Goal: Task Accomplishment & Management: Manage account settings

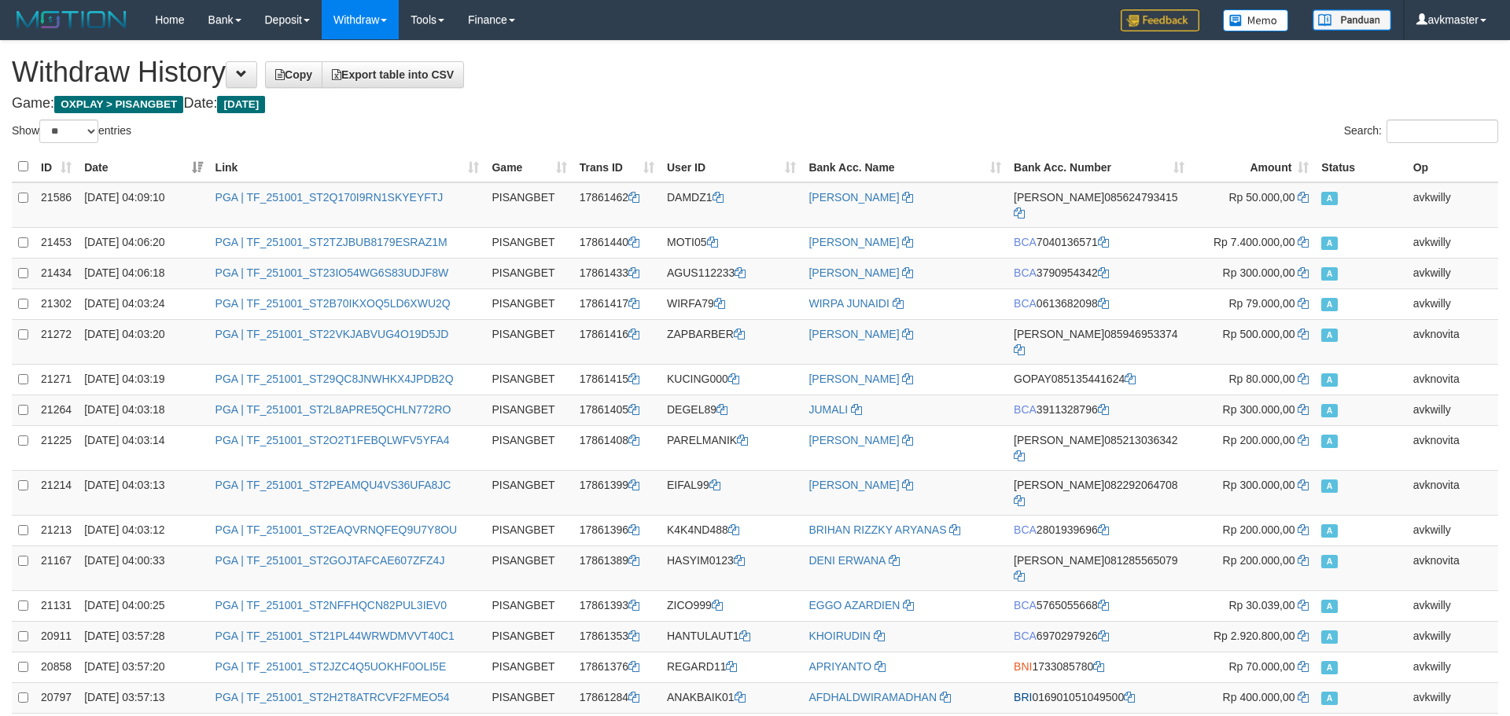
select select "**"
click at [624, 121] on div "Show ** ** ** *** entries" at bounding box center [375, 134] width 726 height 28
select select "**"
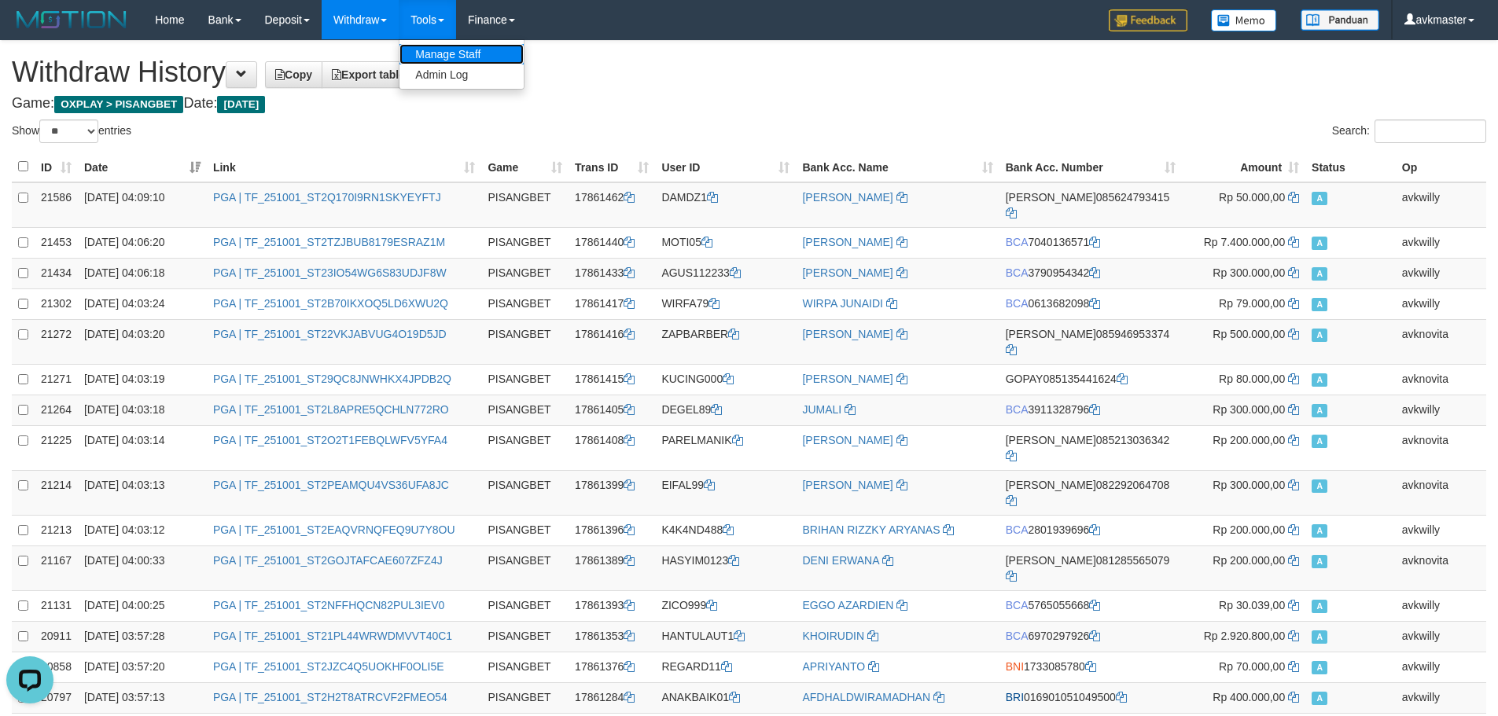
click at [458, 61] on link "Manage Staff" at bounding box center [461, 54] width 124 height 20
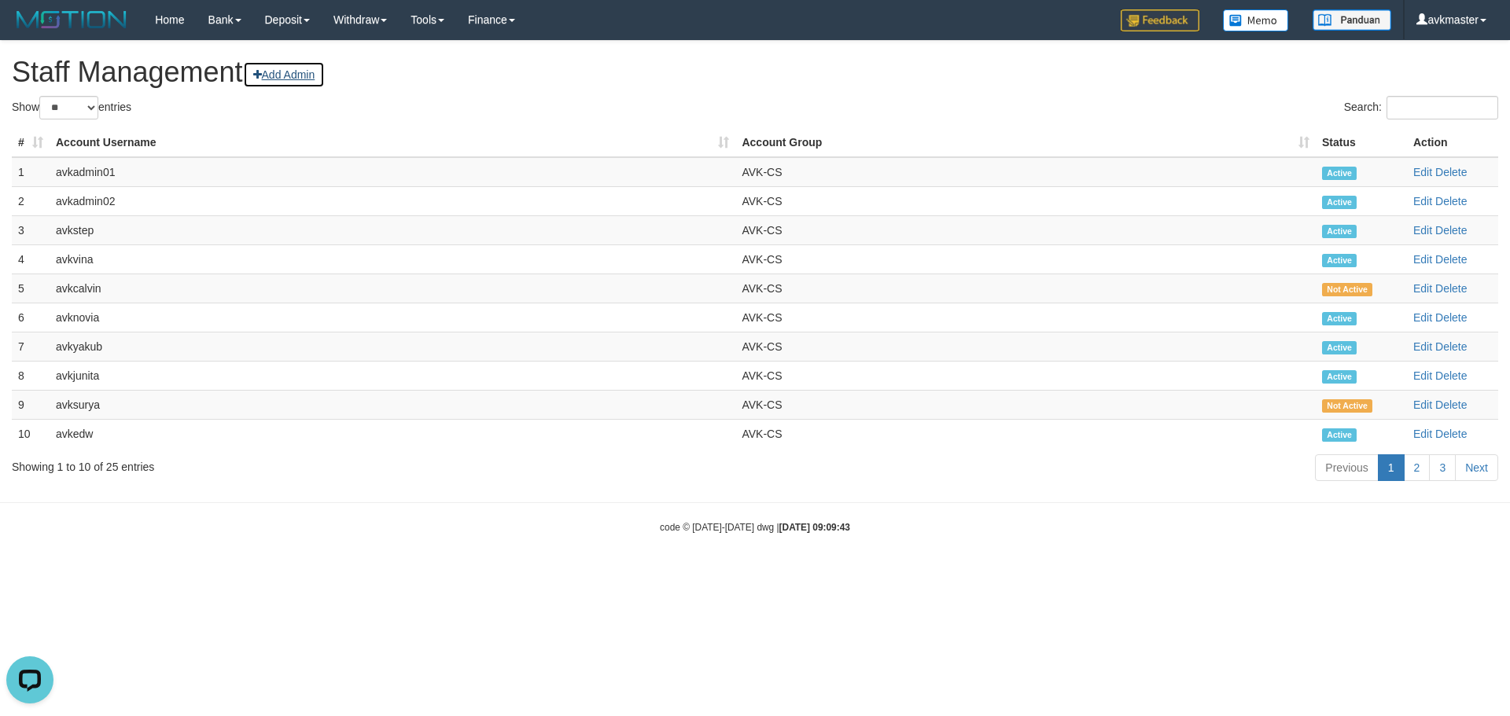
click at [290, 73] on link "Add Admin" at bounding box center [284, 74] width 83 height 27
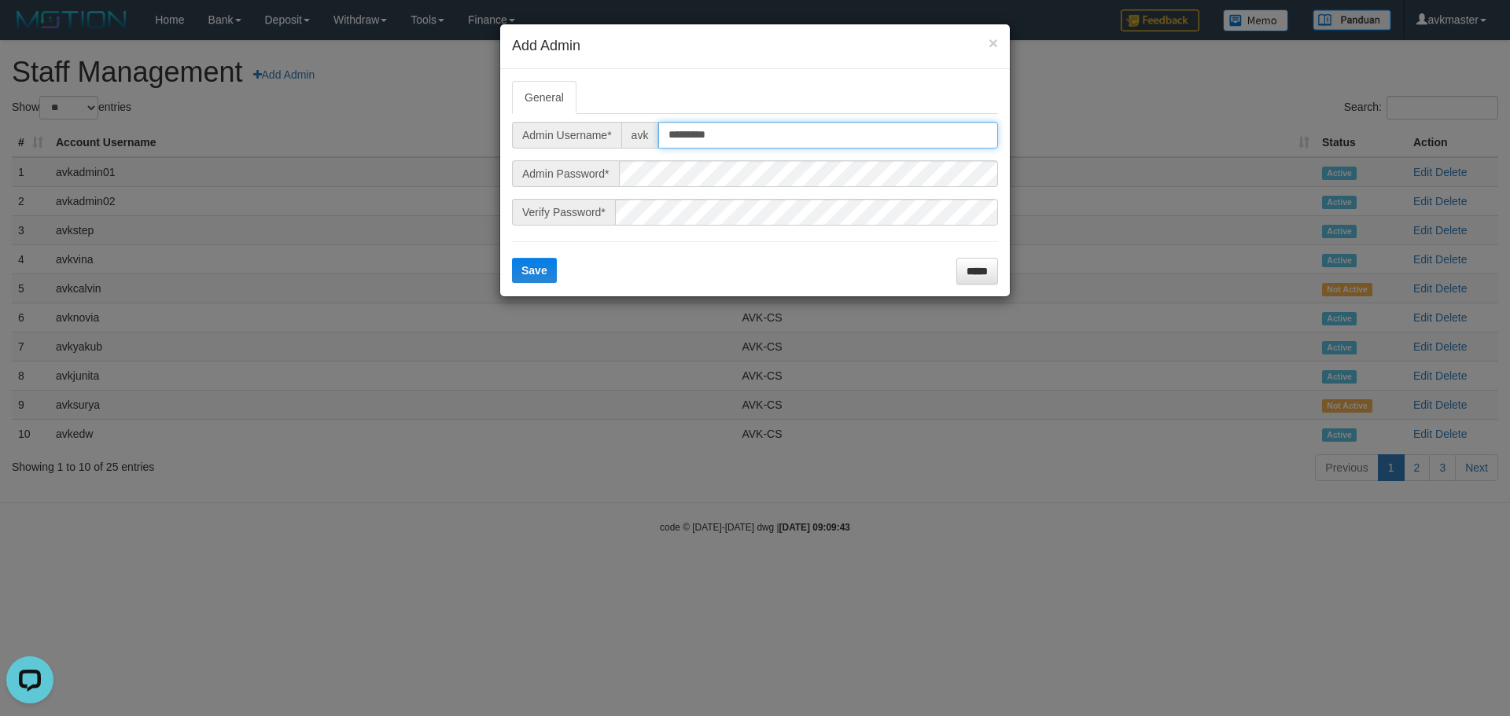
drag, startPoint x: 754, startPoint y: 134, endPoint x: 601, endPoint y: 135, distance: 152.5
click at [601, 135] on div "Admin Username* avk *********" at bounding box center [755, 135] width 486 height 27
type input "*********"
click at [528, 270] on span "Save" at bounding box center [534, 270] width 26 height 13
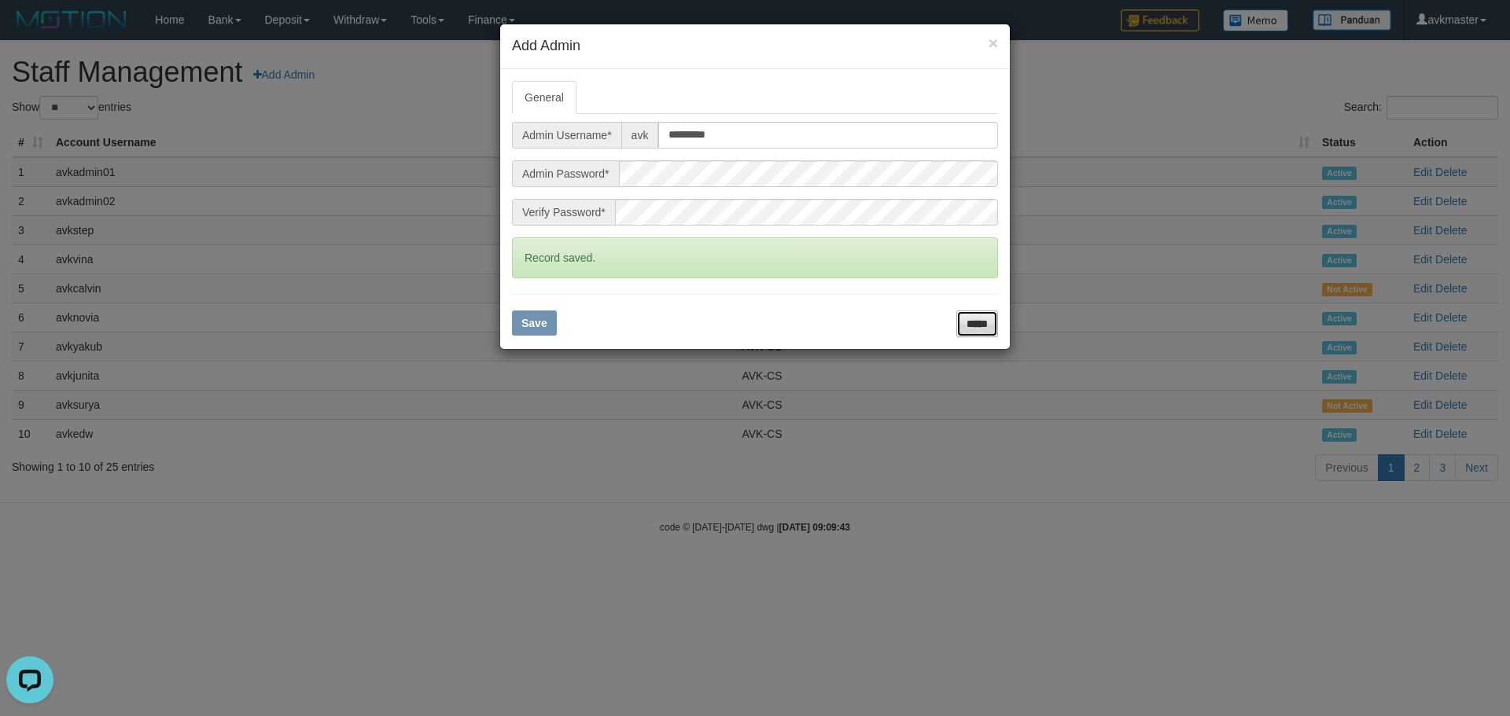
click at [985, 321] on input "*****" at bounding box center [977, 324] width 42 height 27
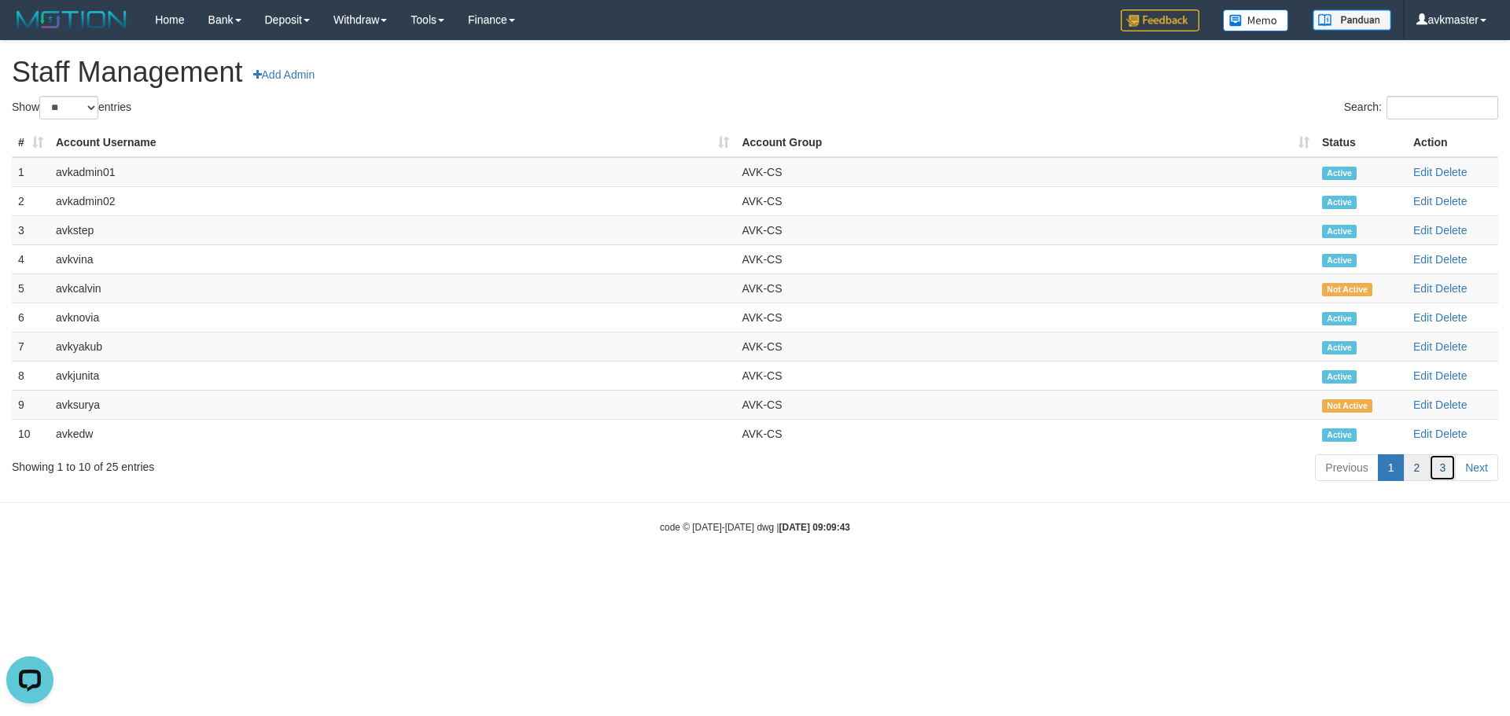
drag, startPoint x: 1438, startPoint y: 479, endPoint x: 1425, endPoint y: 479, distance: 13.4
click at [1438, 479] on link "3" at bounding box center [1442, 467] width 27 height 27
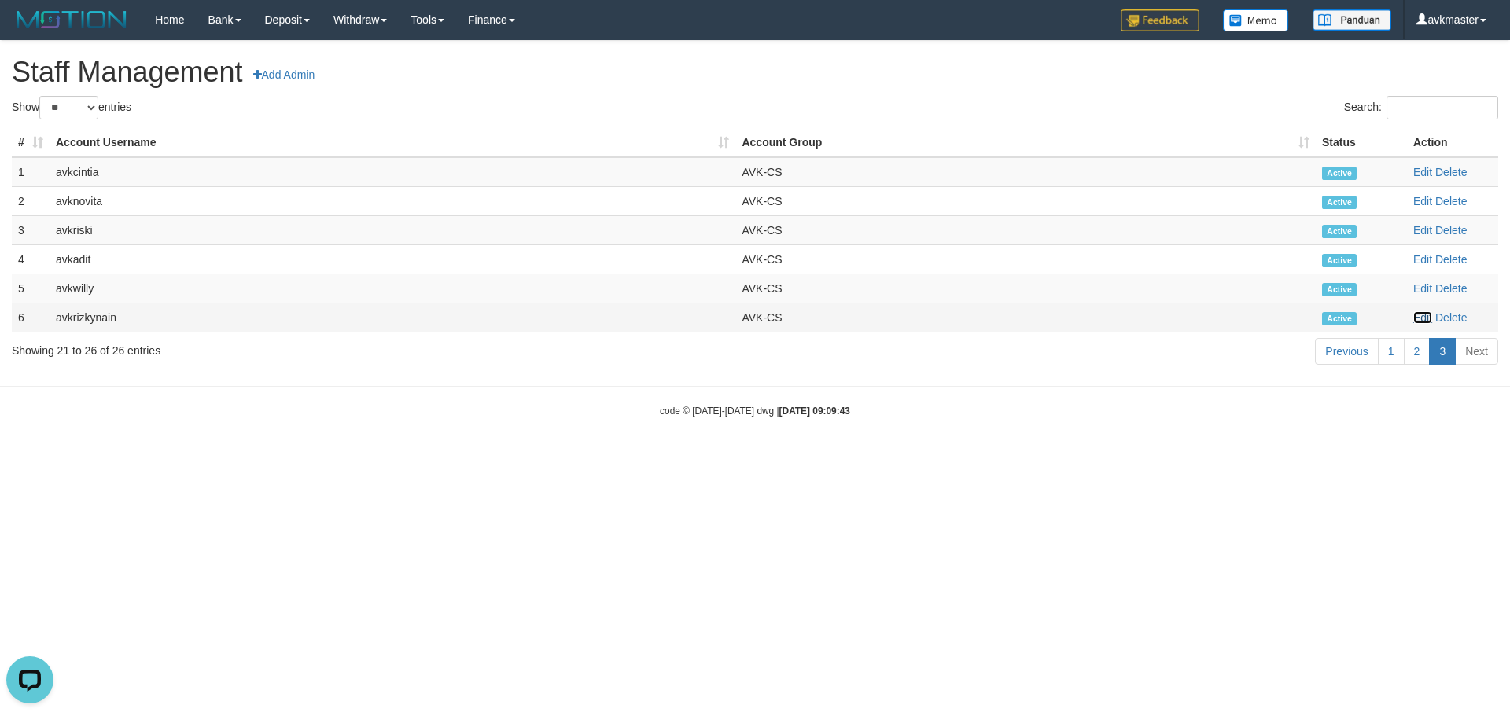
click at [1419, 316] on link "Edit" at bounding box center [1422, 317] width 19 height 13
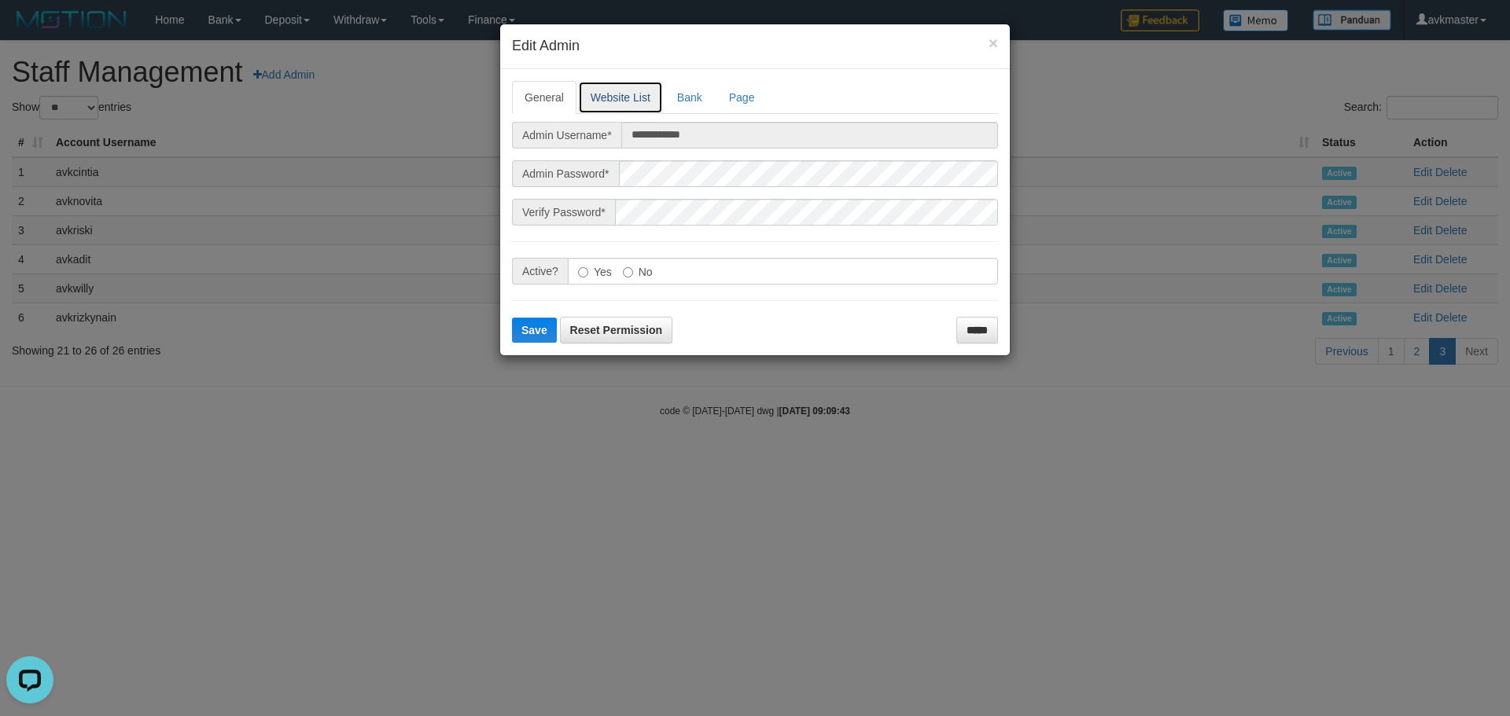
click at [620, 87] on link "Website List" at bounding box center [620, 97] width 85 height 33
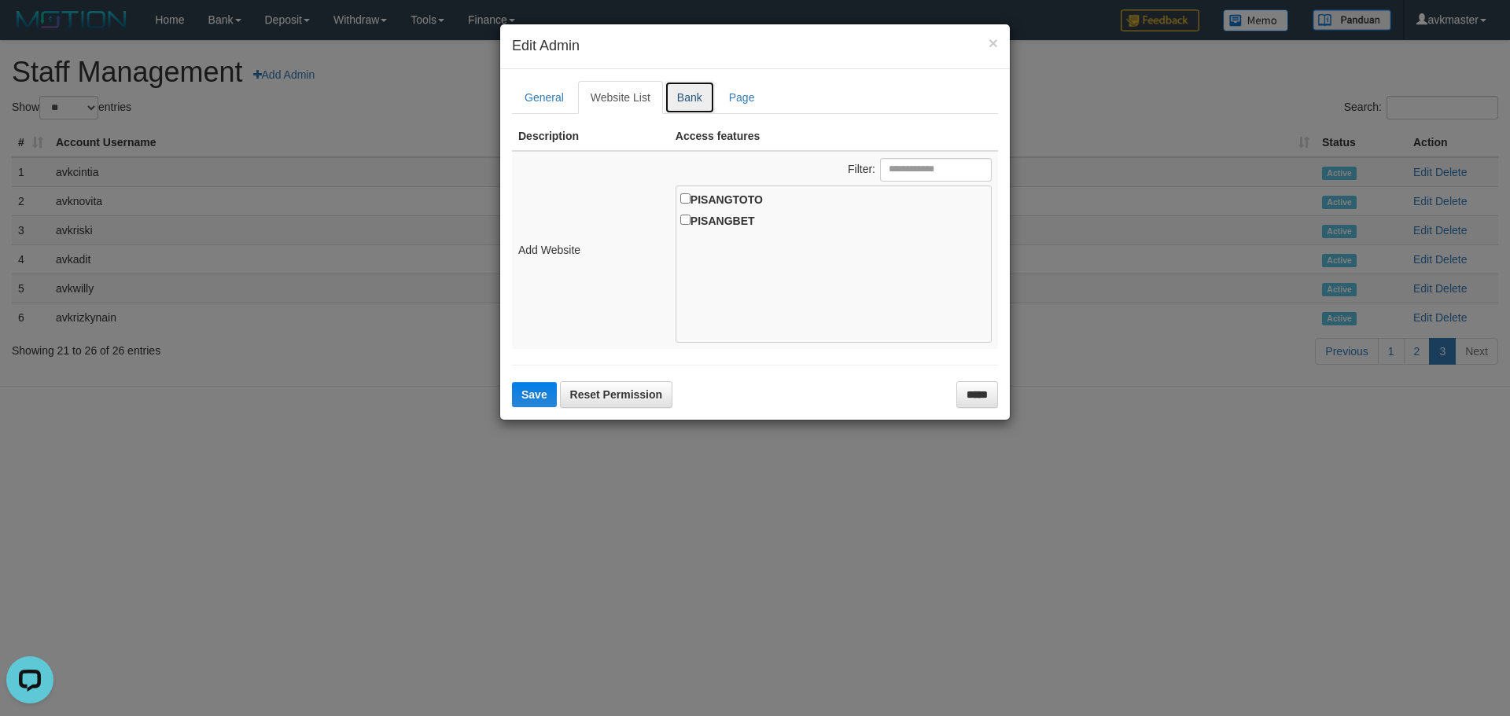
click at [683, 95] on link "Bank" at bounding box center [689, 97] width 50 height 33
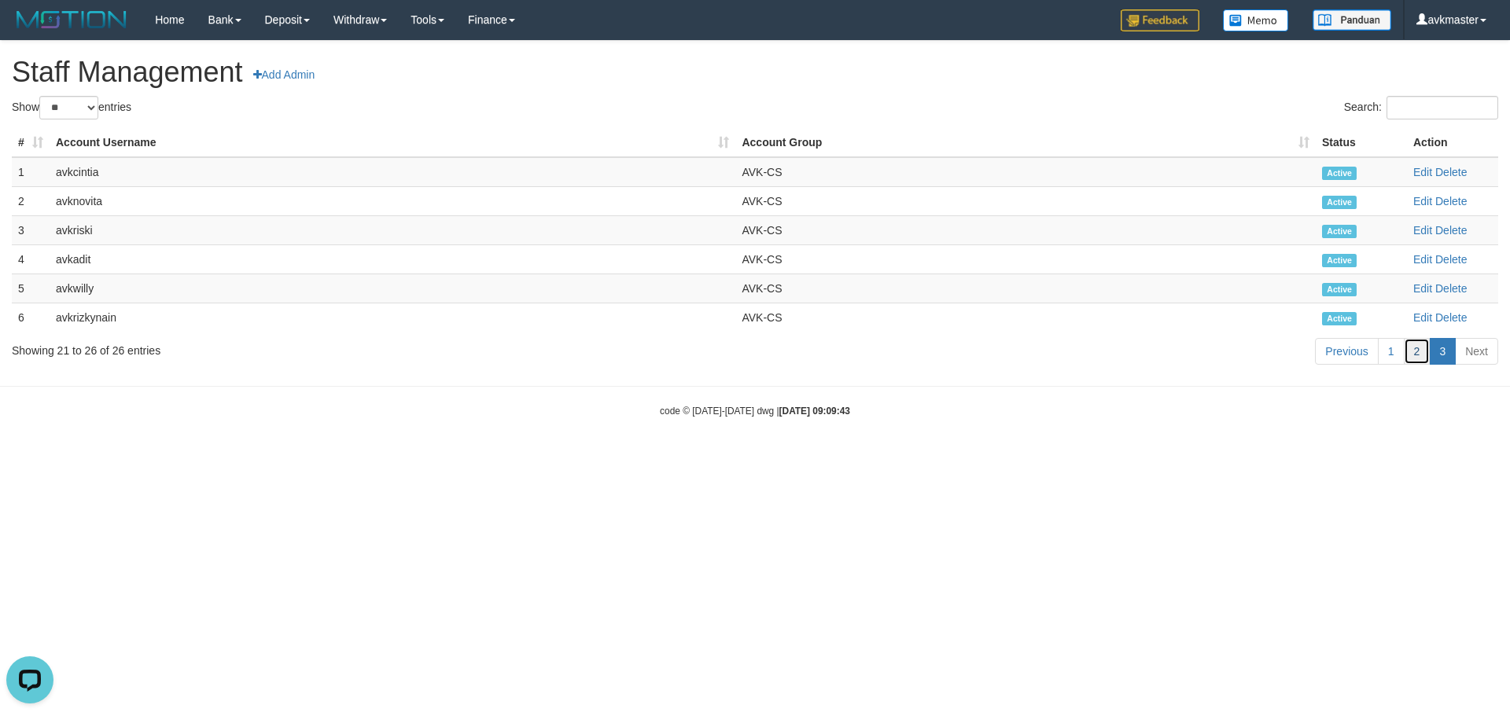
click at [1405, 355] on link "2" at bounding box center [1416, 351] width 27 height 27
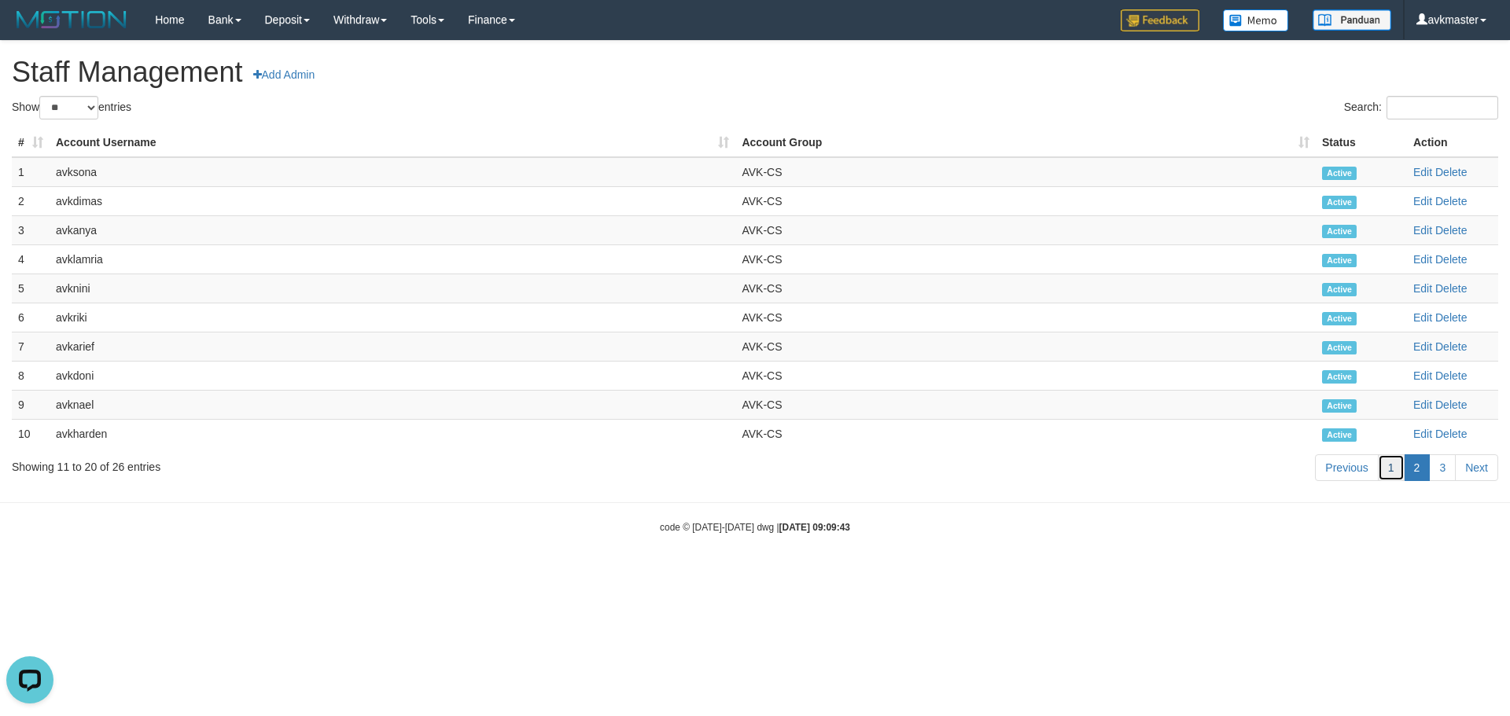
click at [1396, 469] on link "1" at bounding box center [1391, 467] width 27 height 27
click at [301, 74] on link "Add Admin" at bounding box center [284, 74] width 83 height 27
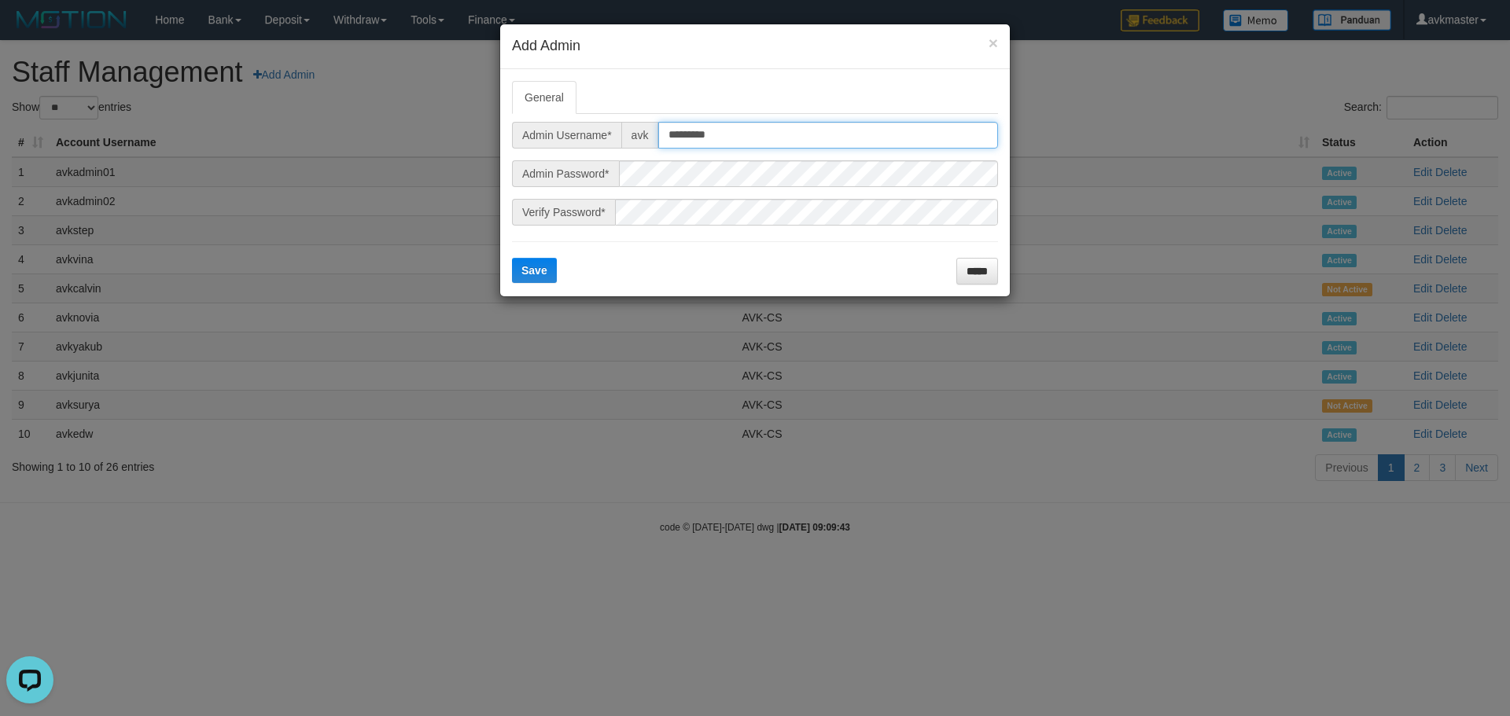
drag, startPoint x: 756, startPoint y: 135, endPoint x: 561, endPoint y: 138, distance: 195.0
click at [561, 138] on div "Admin Username* avk *********" at bounding box center [755, 135] width 486 height 27
type input "*"
type input "****"
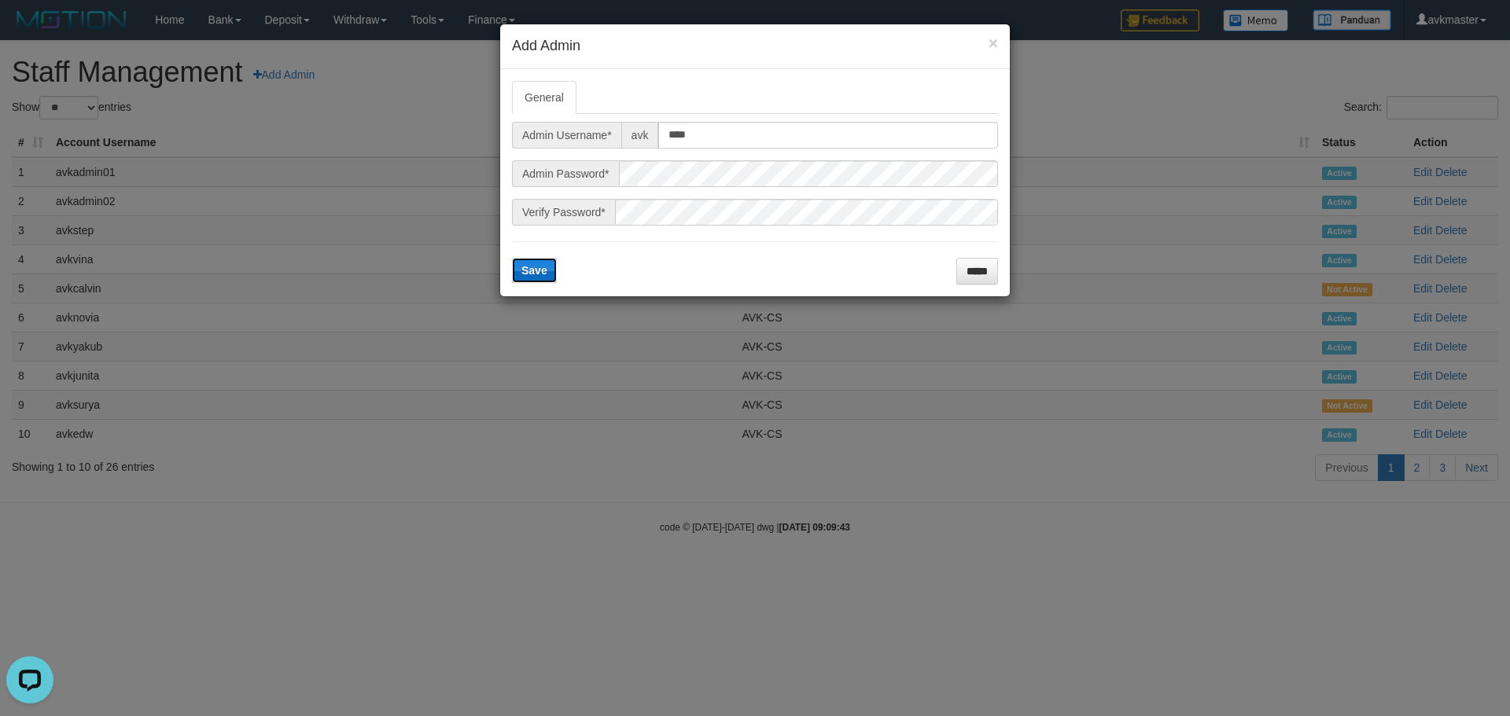
click at [535, 259] on button "Save" at bounding box center [534, 270] width 45 height 25
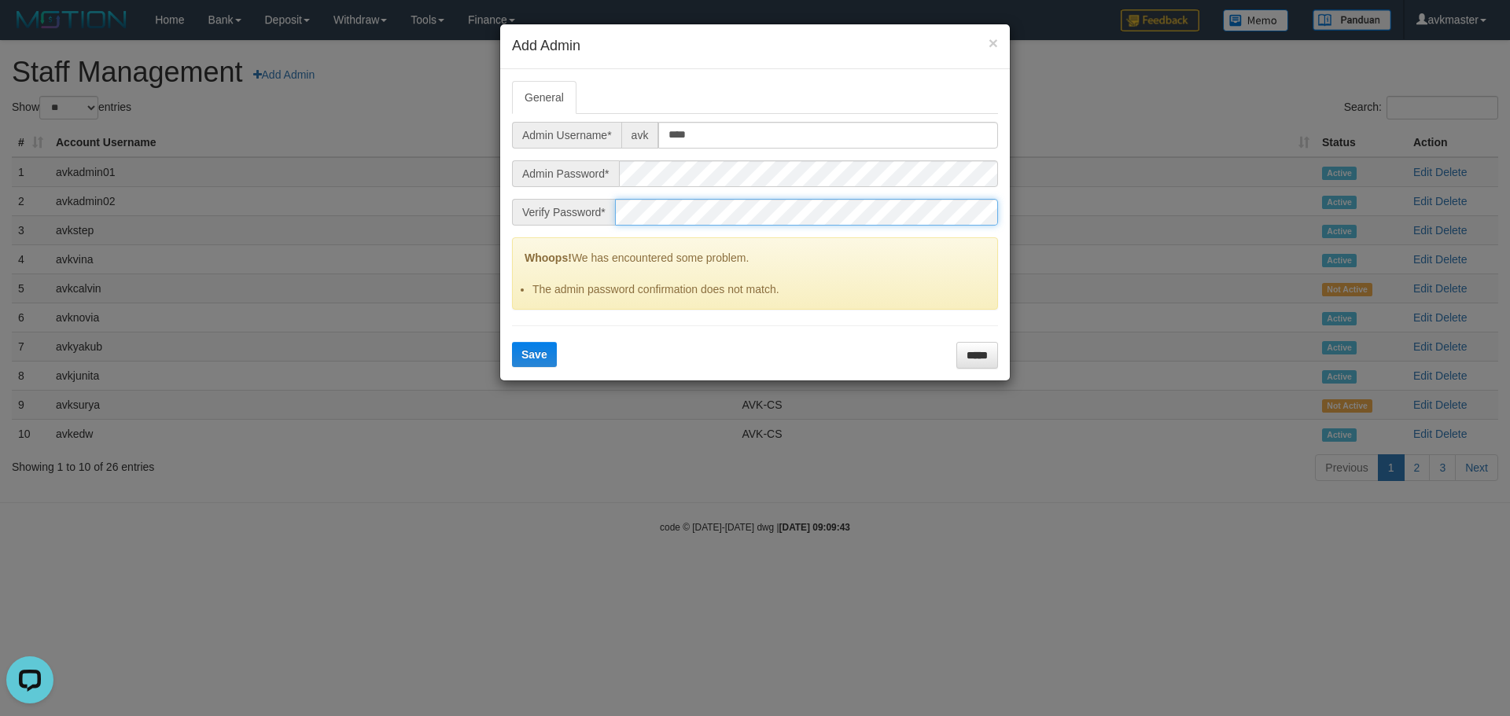
click at [709, 197] on div "Admin Username* avk **** Admin Password* Verify Password*" at bounding box center [755, 174] width 486 height 104
click at [557, 182] on div "Admin Password*" at bounding box center [755, 173] width 486 height 27
click at [545, 173] on div "Admin Password*" at bounding box center [755, 173] width 486 height 27
click at [547, 349] on button "Save" at bounding box center [534, 354] width 45 height 25
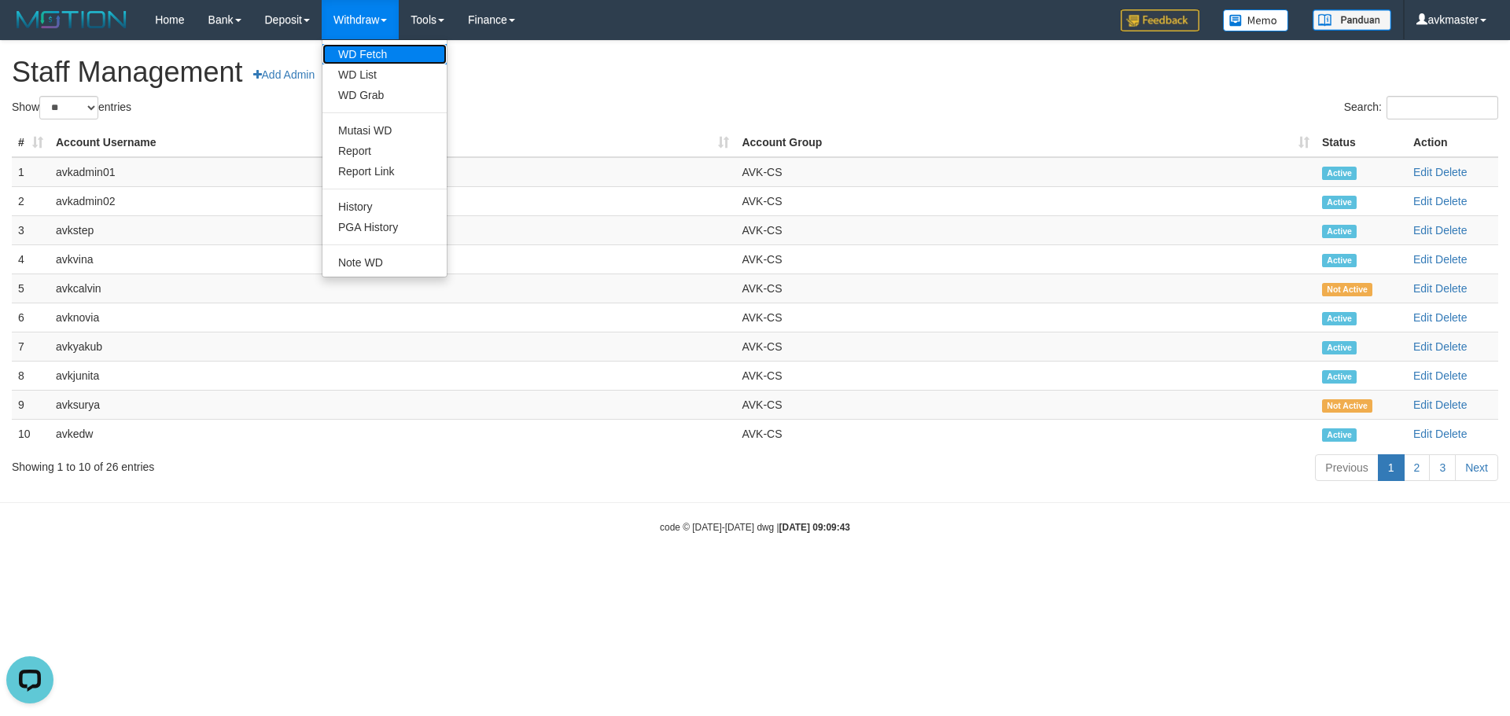
click at [390, 55] on link "WD Fetch" at bounding box center [384, 54] width 124 height 20
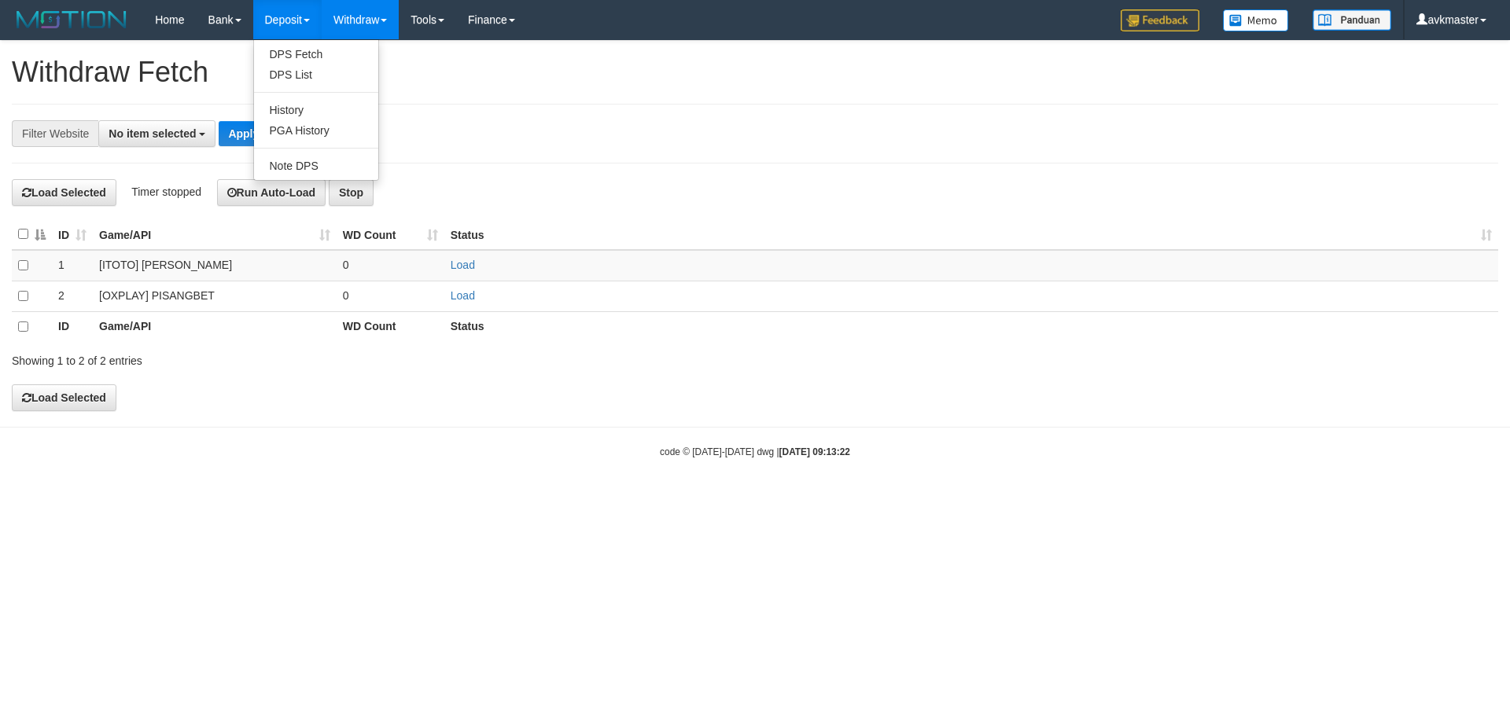
select select
click at [71, 22] on img at bounding box center [72, 20] width 120 height 24
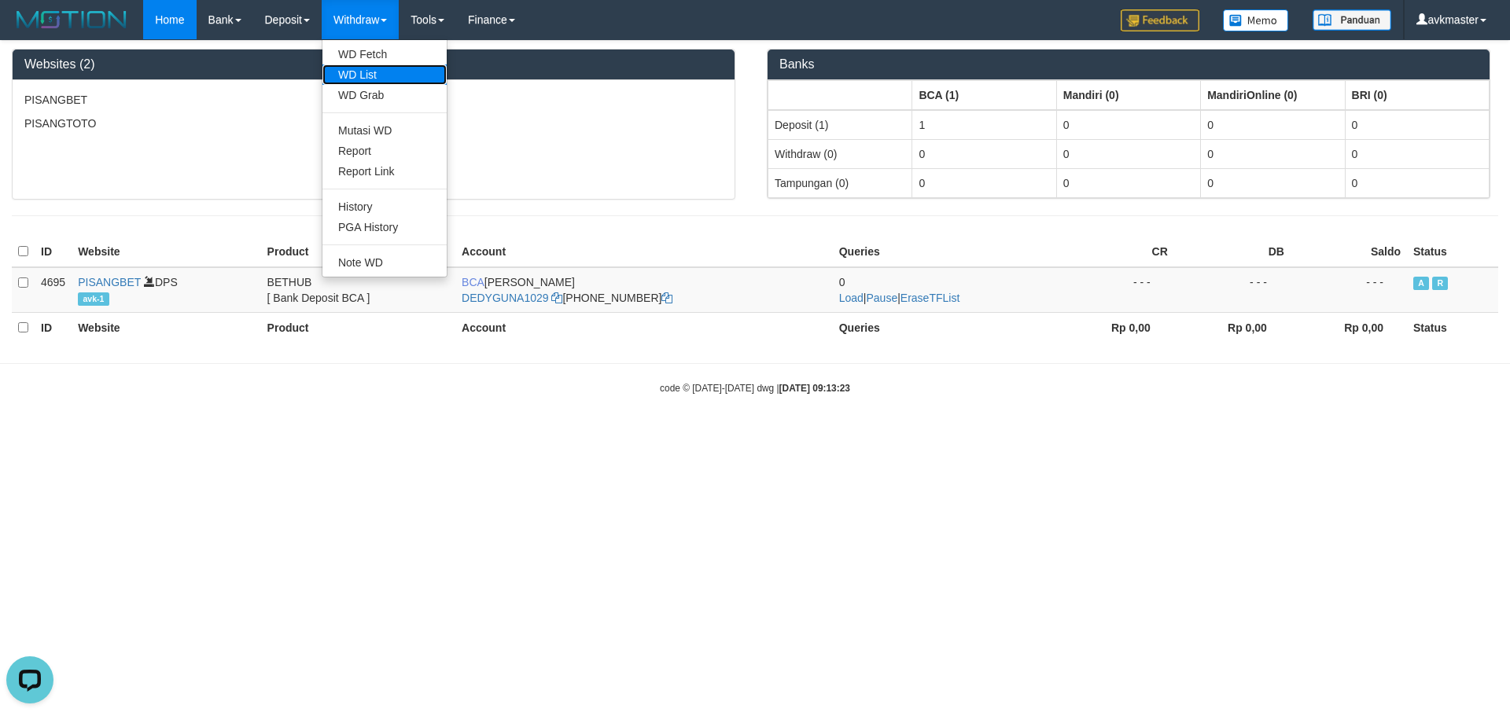
click at [381, 70] on link "WD List" at bounding box center [384, 74] width 124 height 20
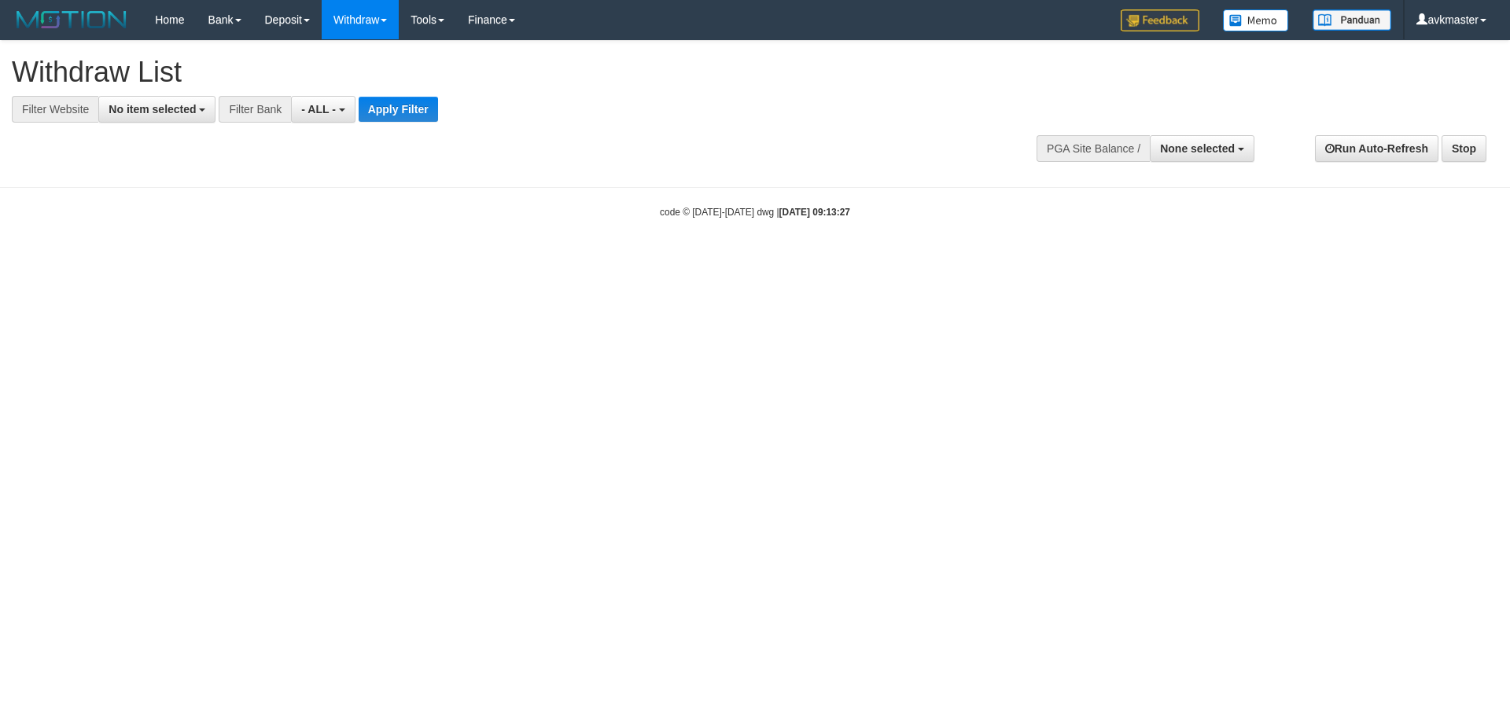
select select
click at [1218, 149] on span "None selected" at bounding box center [1197, 148] width 75 height 13
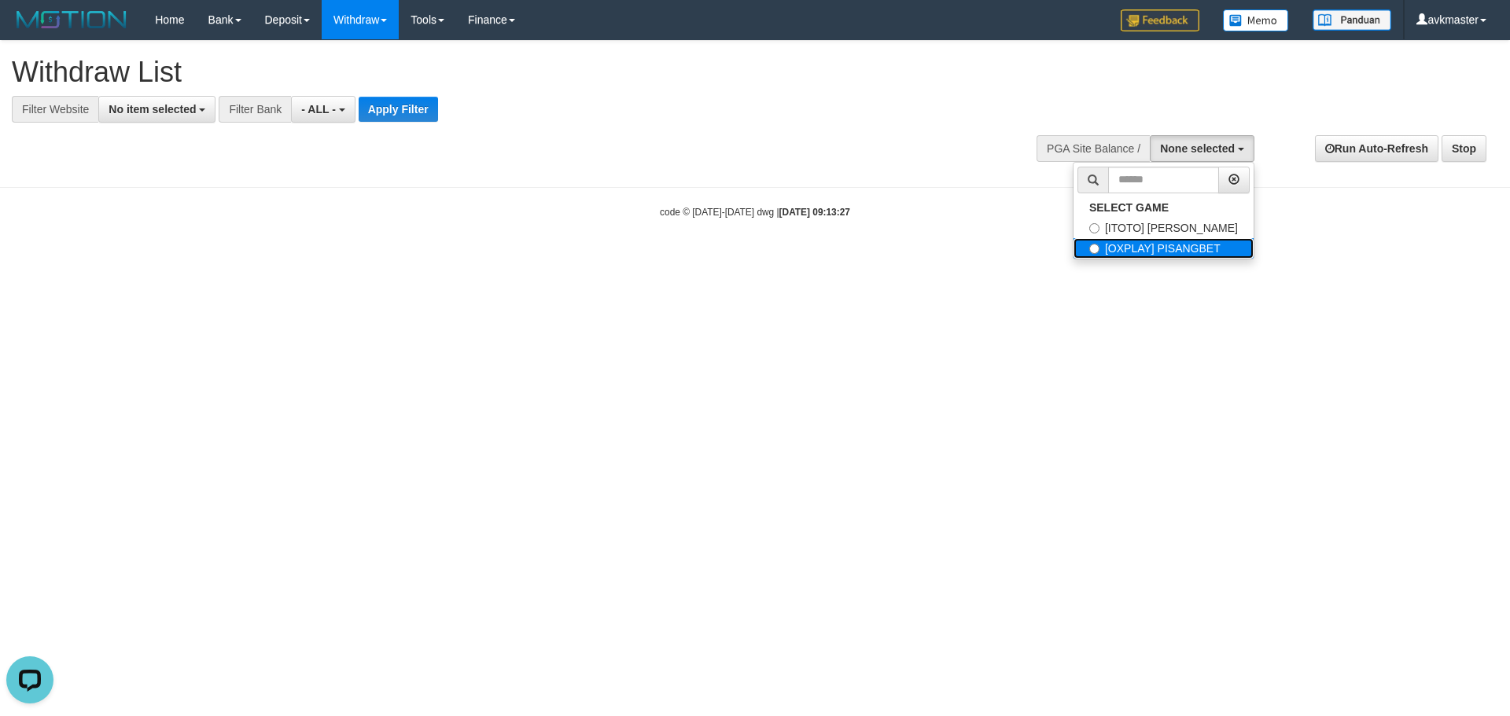
click at [1182, 246] on label "[OXPLAY] PISANGBET" at bounding box center [1163, 248] width 180 height 20
select select "***"
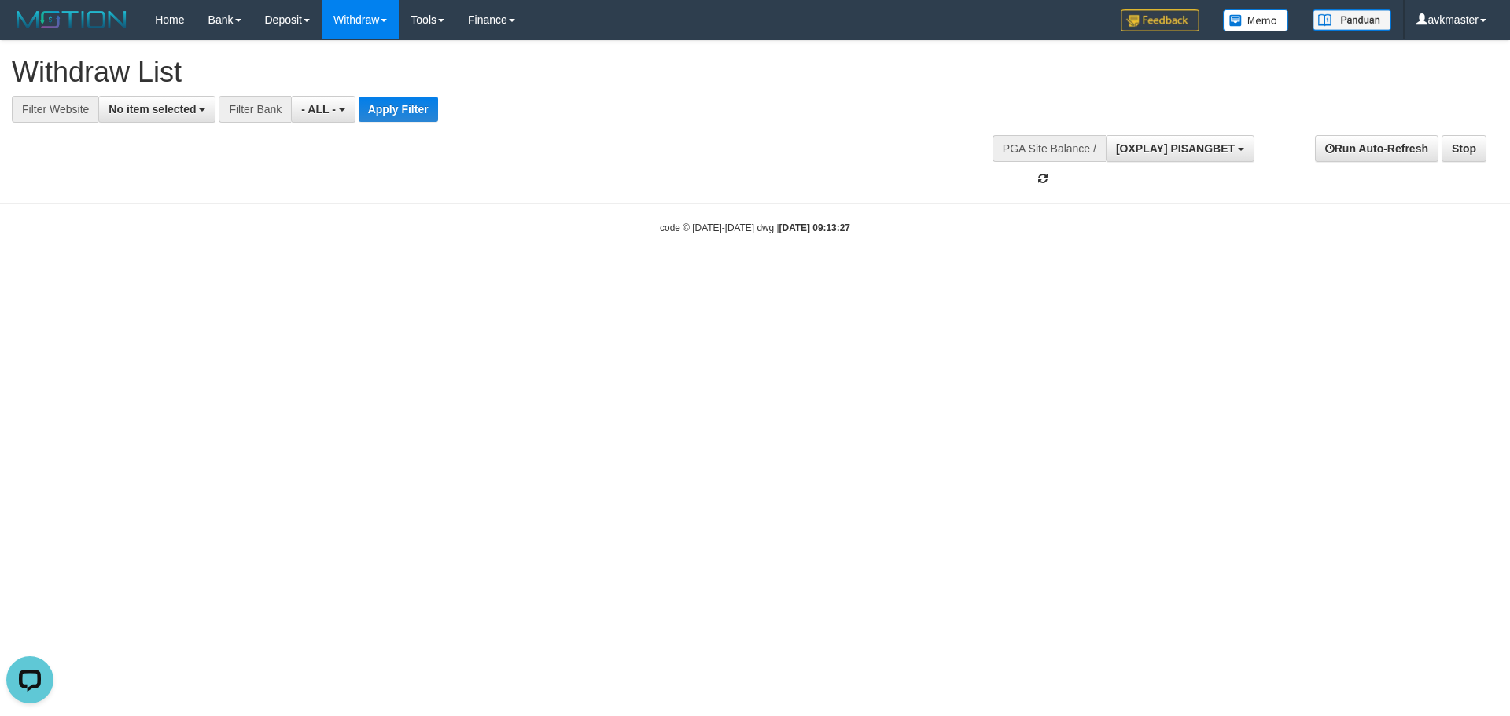
scroll to position [28, 0]
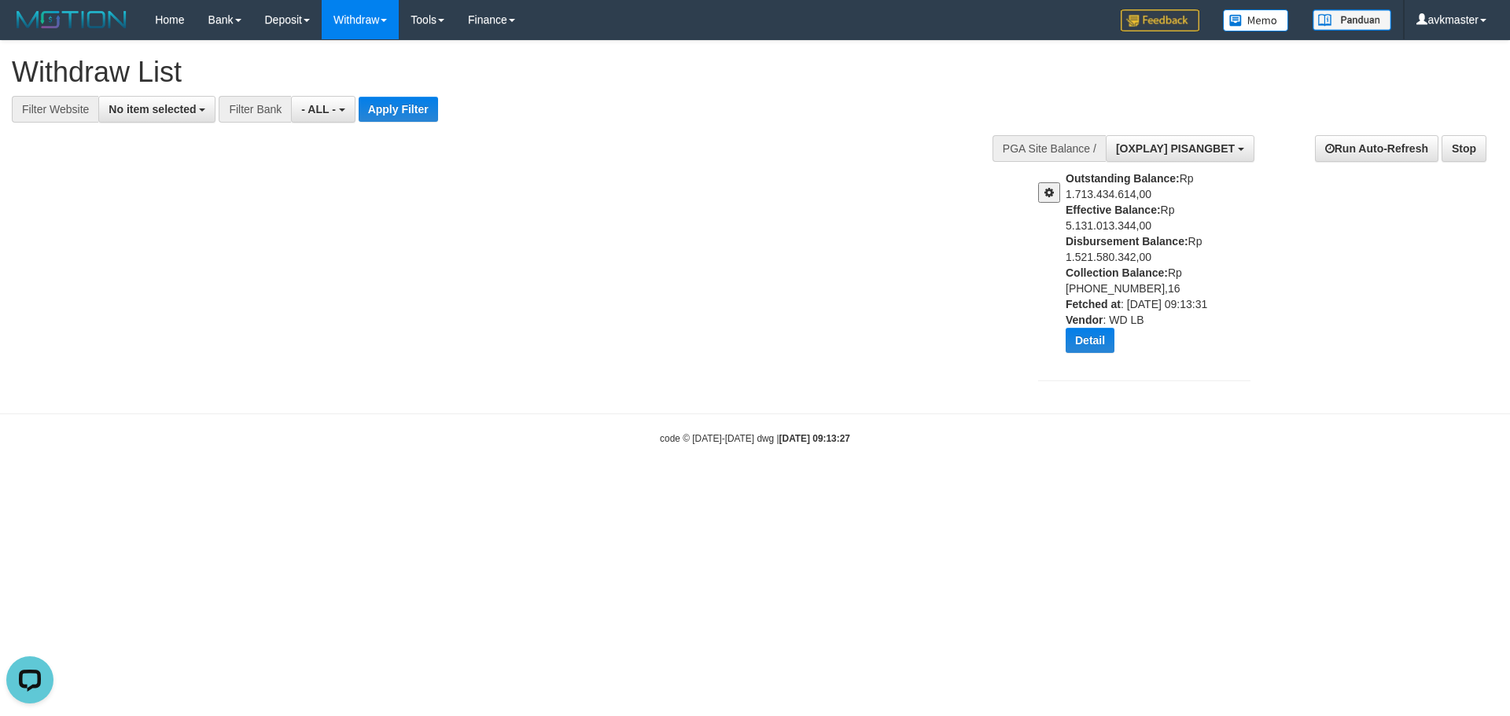
click at [1047, 204] on div "Outstanding Balance: Rp 1.713.434.614,00 Effective Balance: Rp 5.131.013.344,00…" at bounding box center [1144, 268] width 236 height 194
click at [1046, 196] on span at bounding box center [1048, 192] width 9 height 11
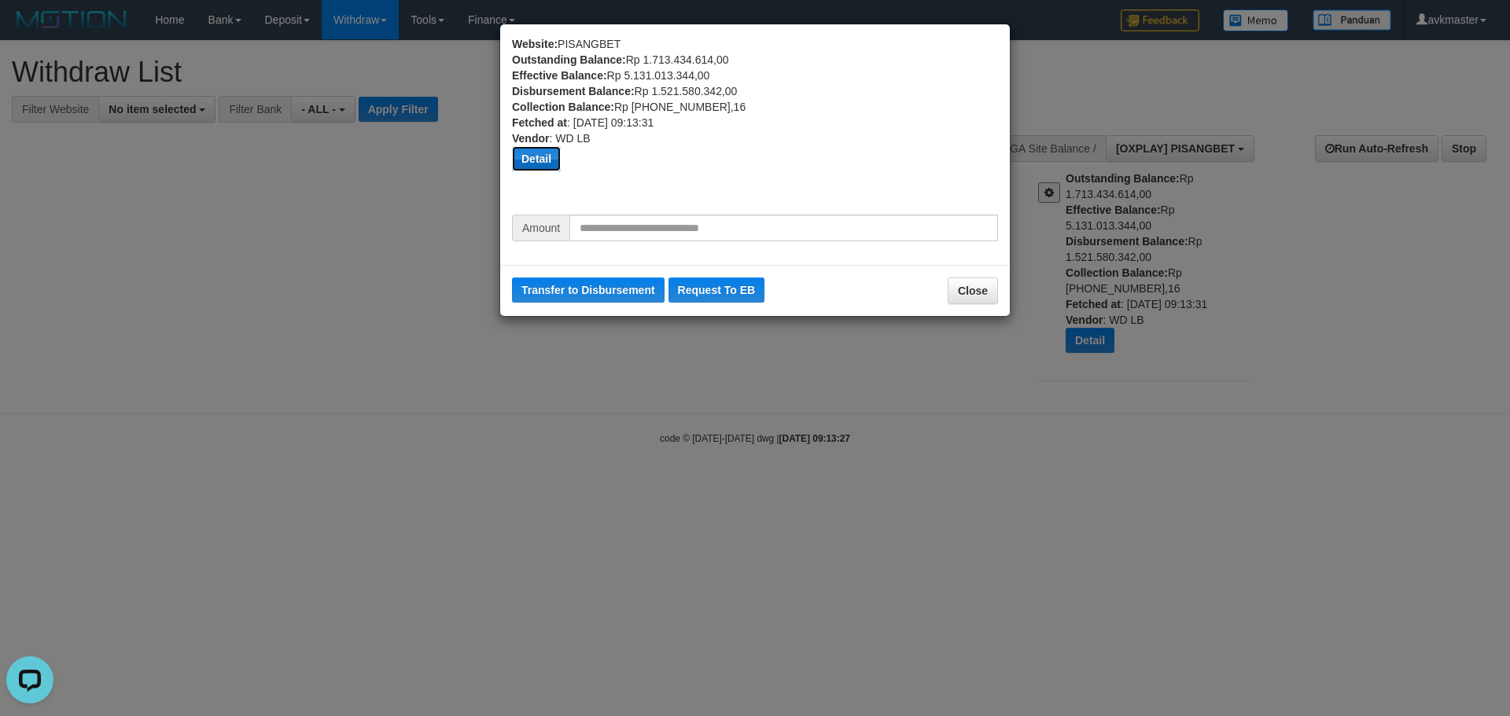
click at [525, 166] on button "Detail" at bounding box center [536, 158] width 49 height 25
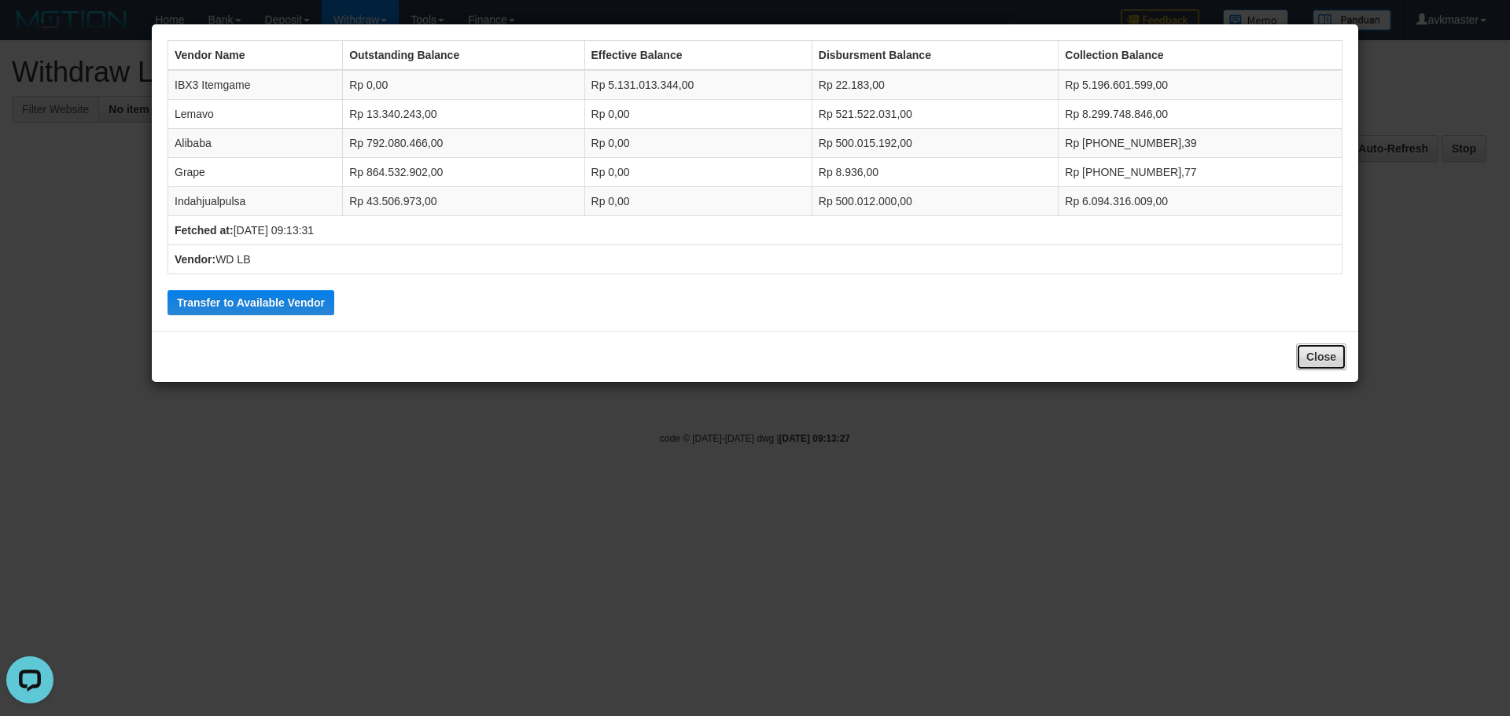
click at [1320, 359] on button "Close" at bounding box center [1321, 357] width 50 height 27
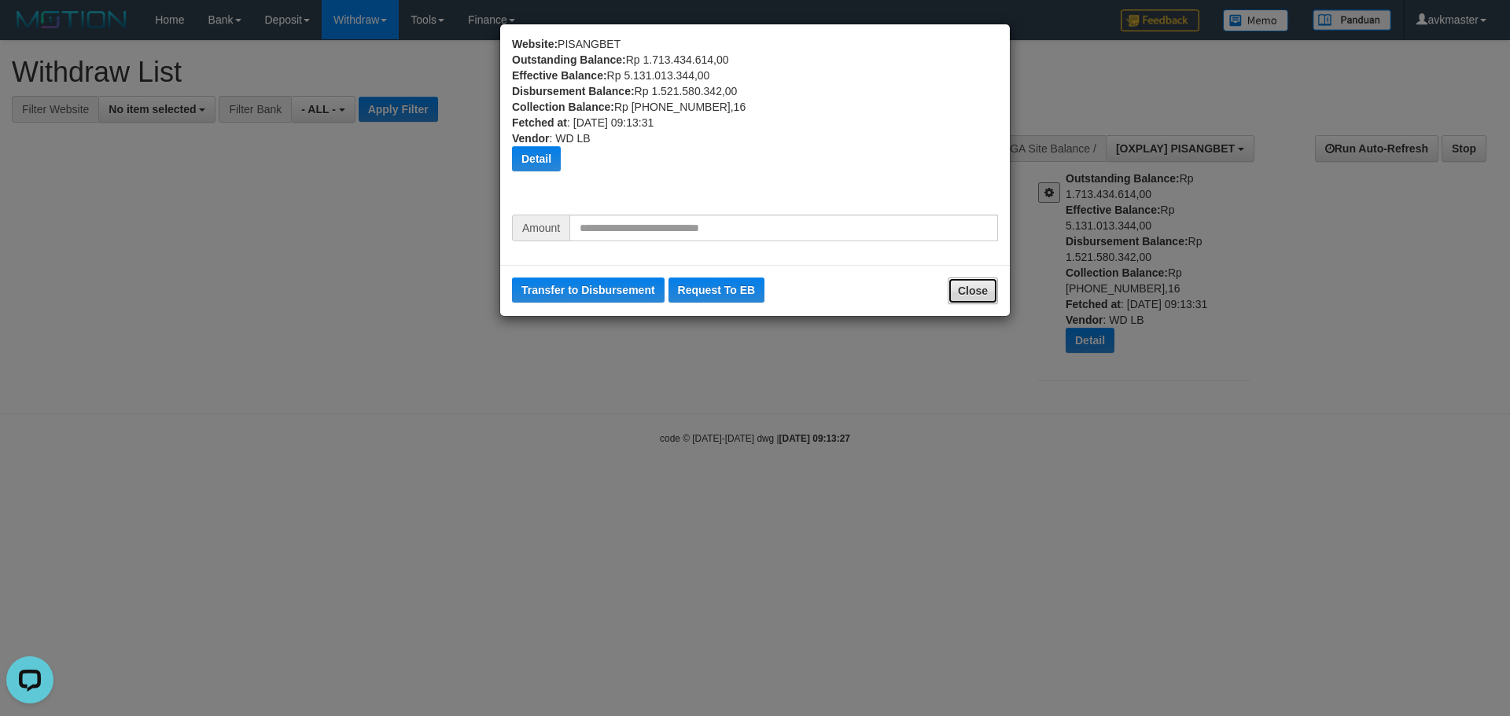
click at [975, 296] on button "Close" at bounding box center [972, 291] width 50 height 27
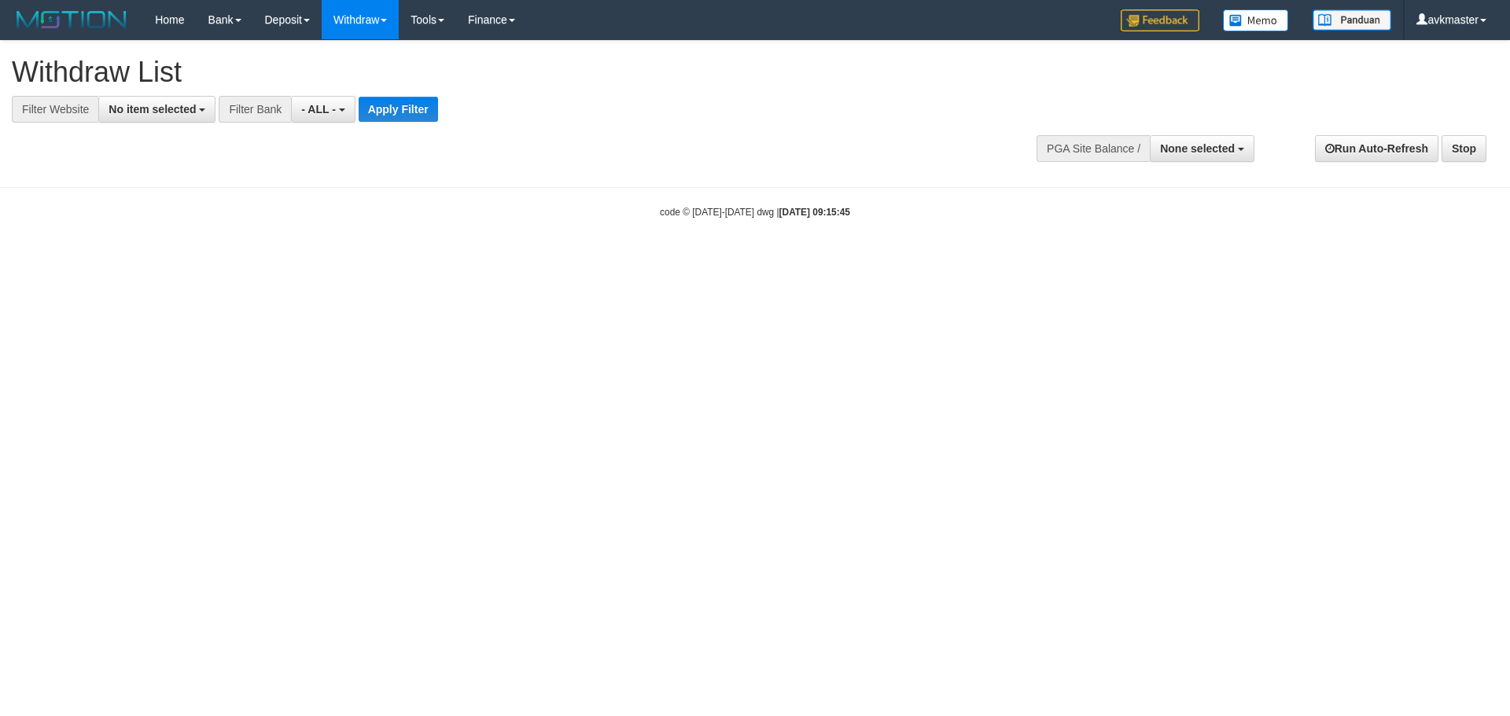
select select
click at [62, 17] on img at bounding box center [72, 20] width 120 height 24
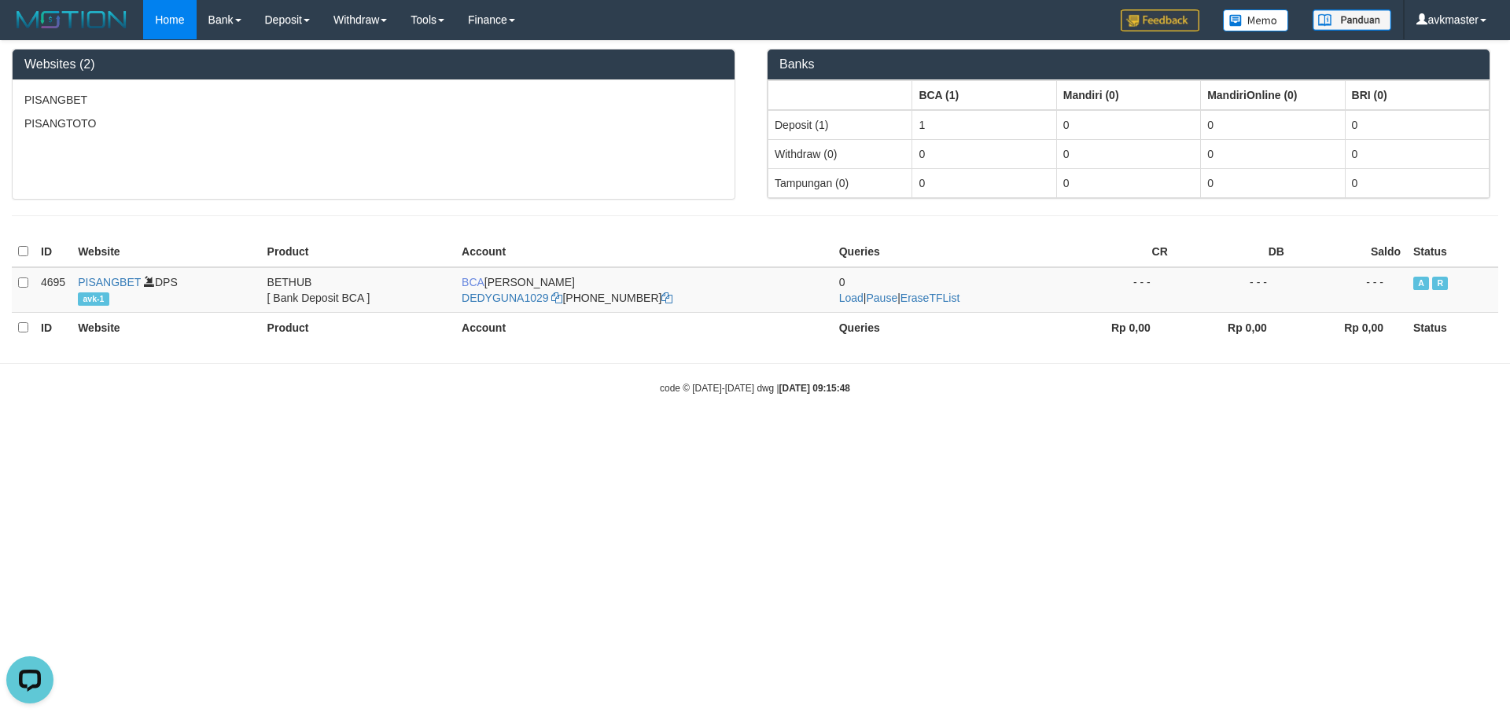
click at [952, 435] on html "Toggle navigation Home Bank Account List Load By Website Group [ITOTO] PISANGTO…" at bounding box center [755, 217] width 1510 height 435
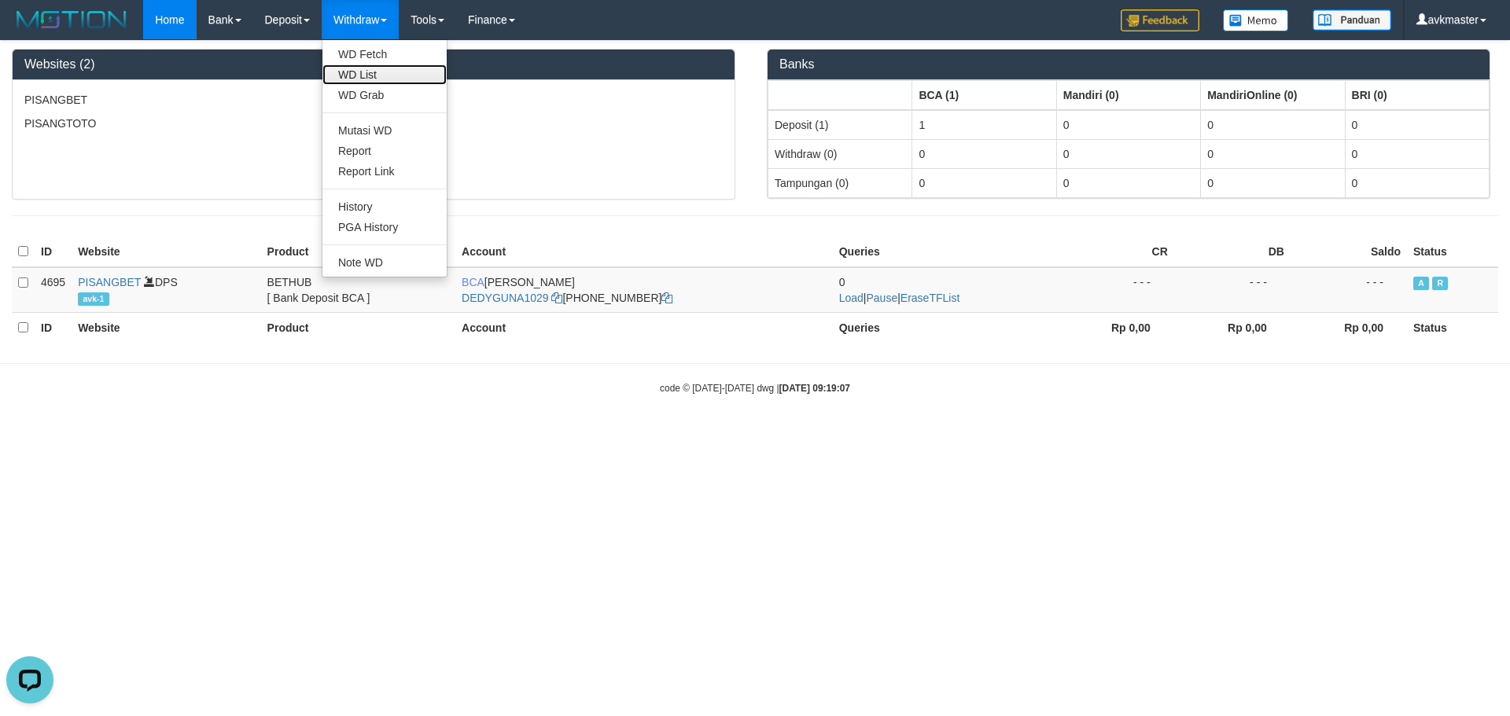
drag, startPoint x: 394, startPoint y: 72, endPoint x: 491, endPoint y: 86, distance: 98.4
click at [394, 72] on link "WD List" at bounding box center [384, 74] width 124 height 20
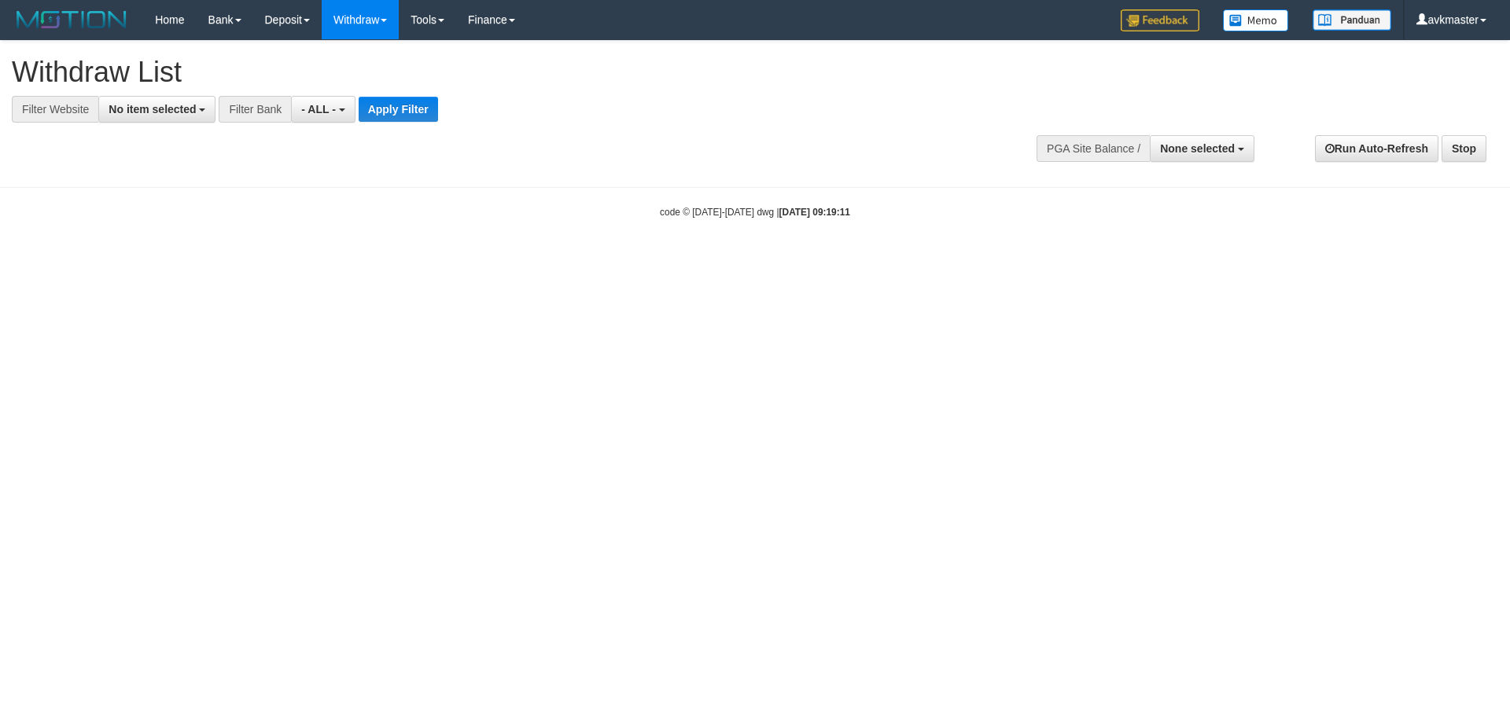
select select
click at [1197, 145] on span "None selected" at bounding box center [1197, 148] width 75 height 13
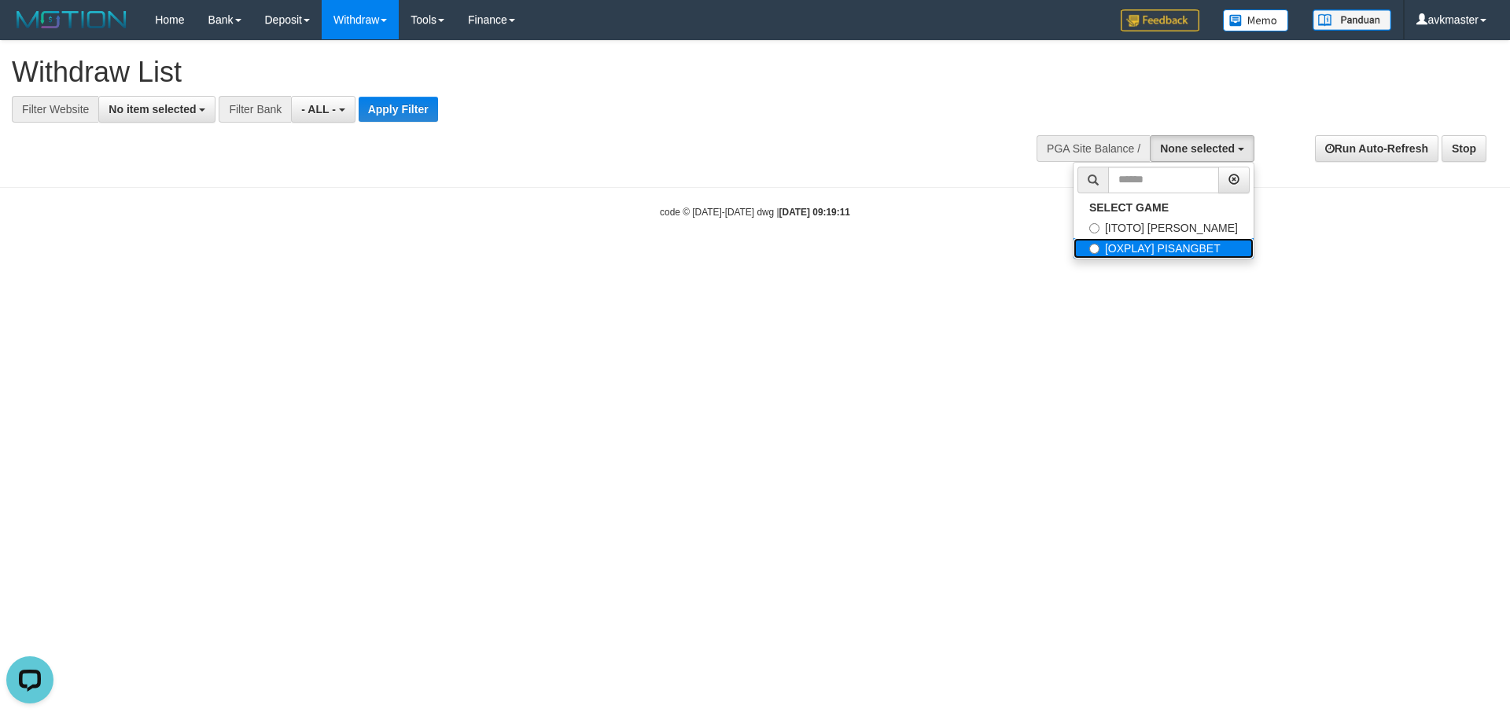
click at [1152, 248] on label "[OXPLAY] PISANGBET" at bounding box center [1163, 248] width 180 height 20
select select "***"
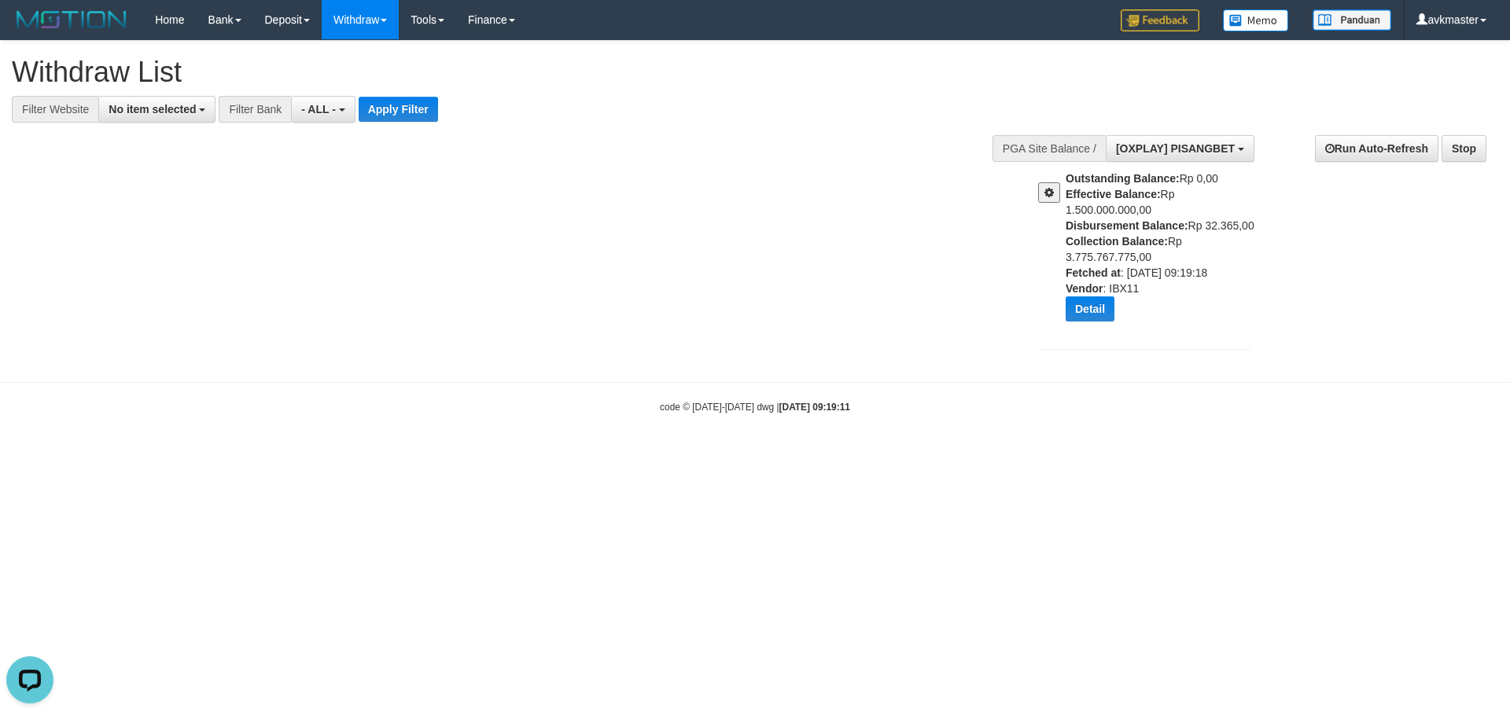
click at [1049, 192] on span at bounding box center [1048, 192] width 9 height 11
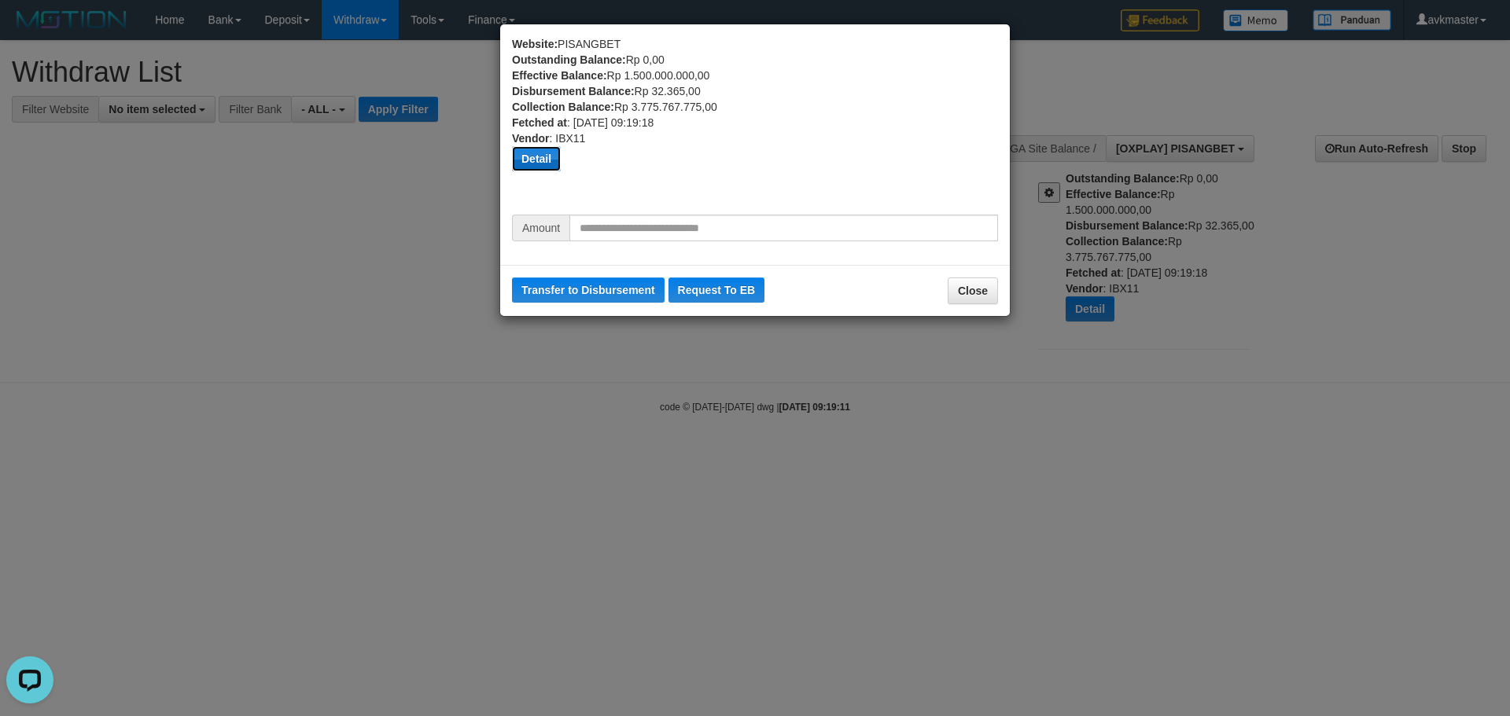
click at [533, 158] on button "Detail" at bounding box center [536, 158] width 49 height 25
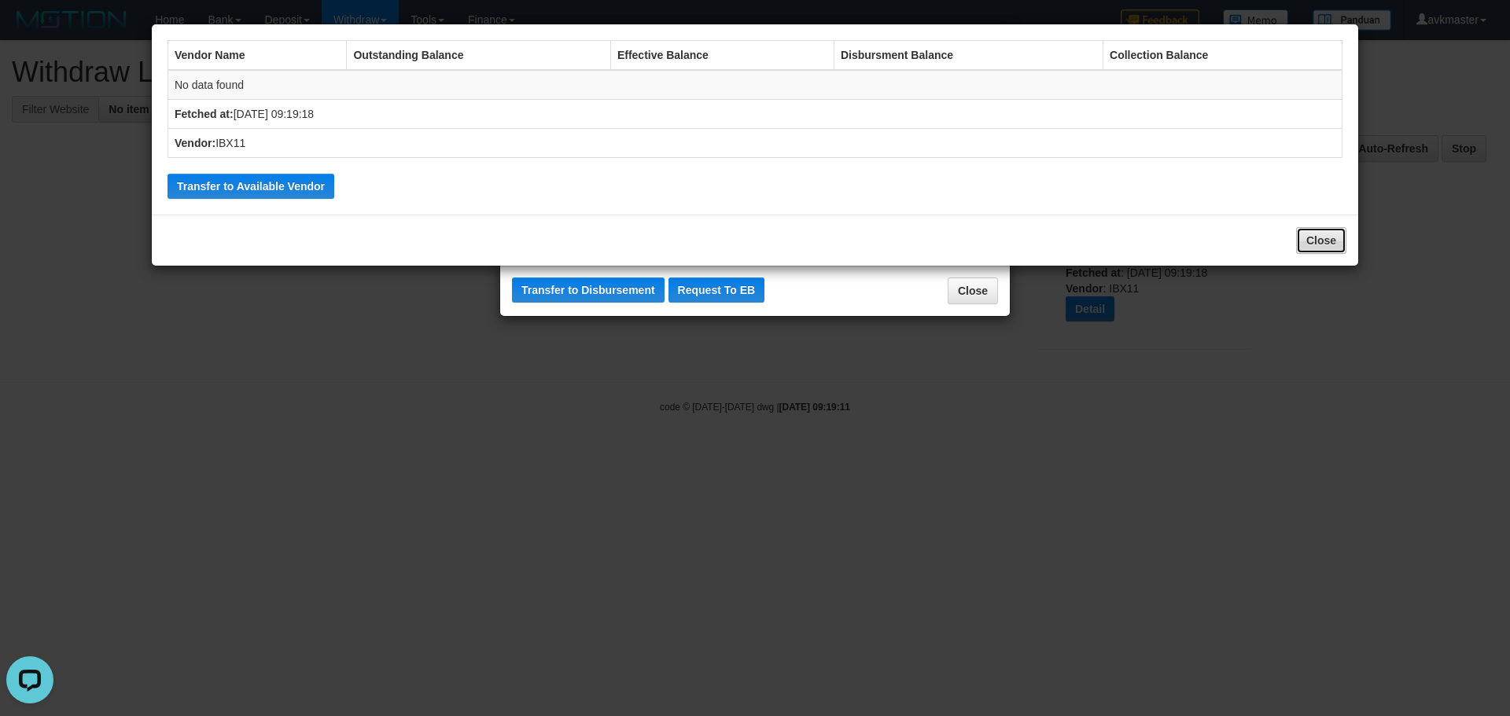
click at [1324, 241] on button "Close" at bounding box center [1321, 240] width 50 height 27
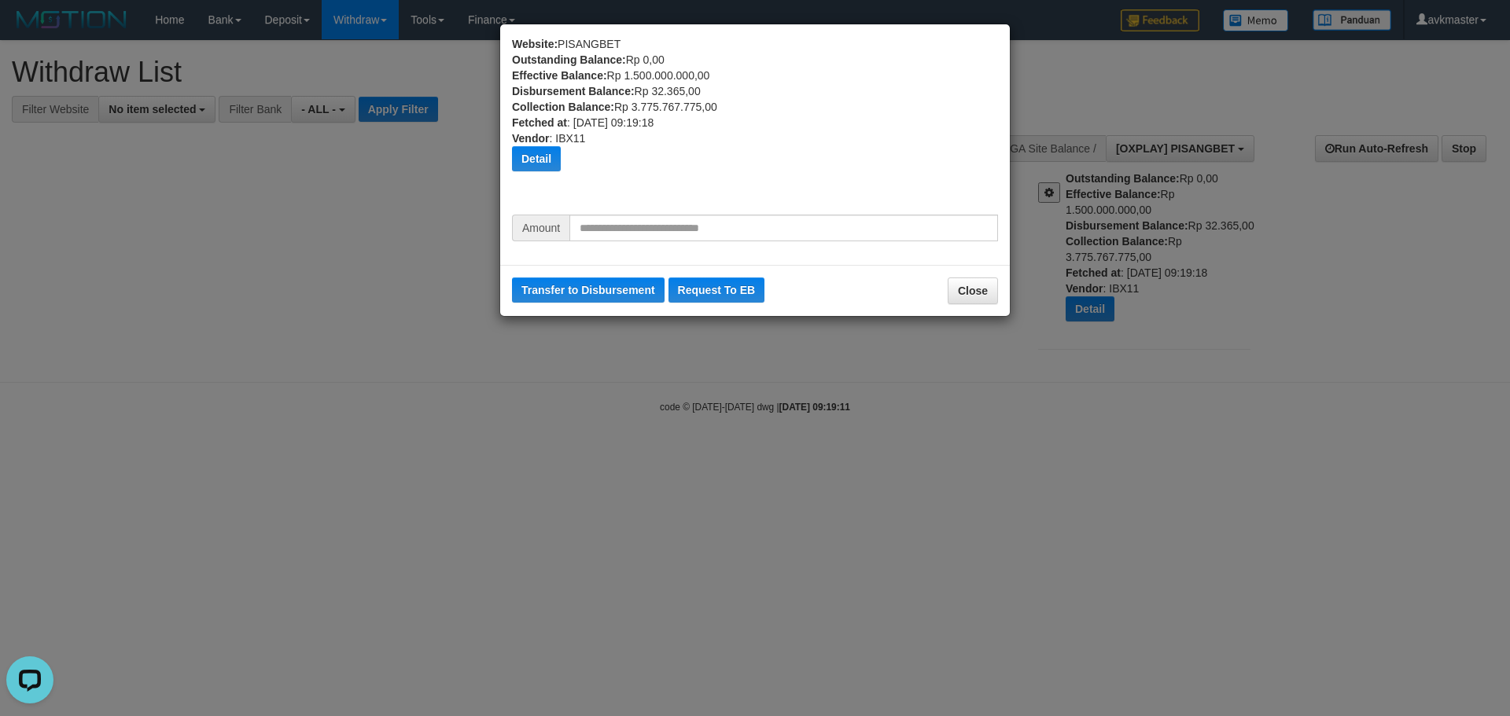
click at [1278, 363] on div "Website: PISANGBET Outstanding Balance: Rp 0,00 Effective Balance: Rp 1.500.000…" at bounding box center [755, 358] width 1510 height 716
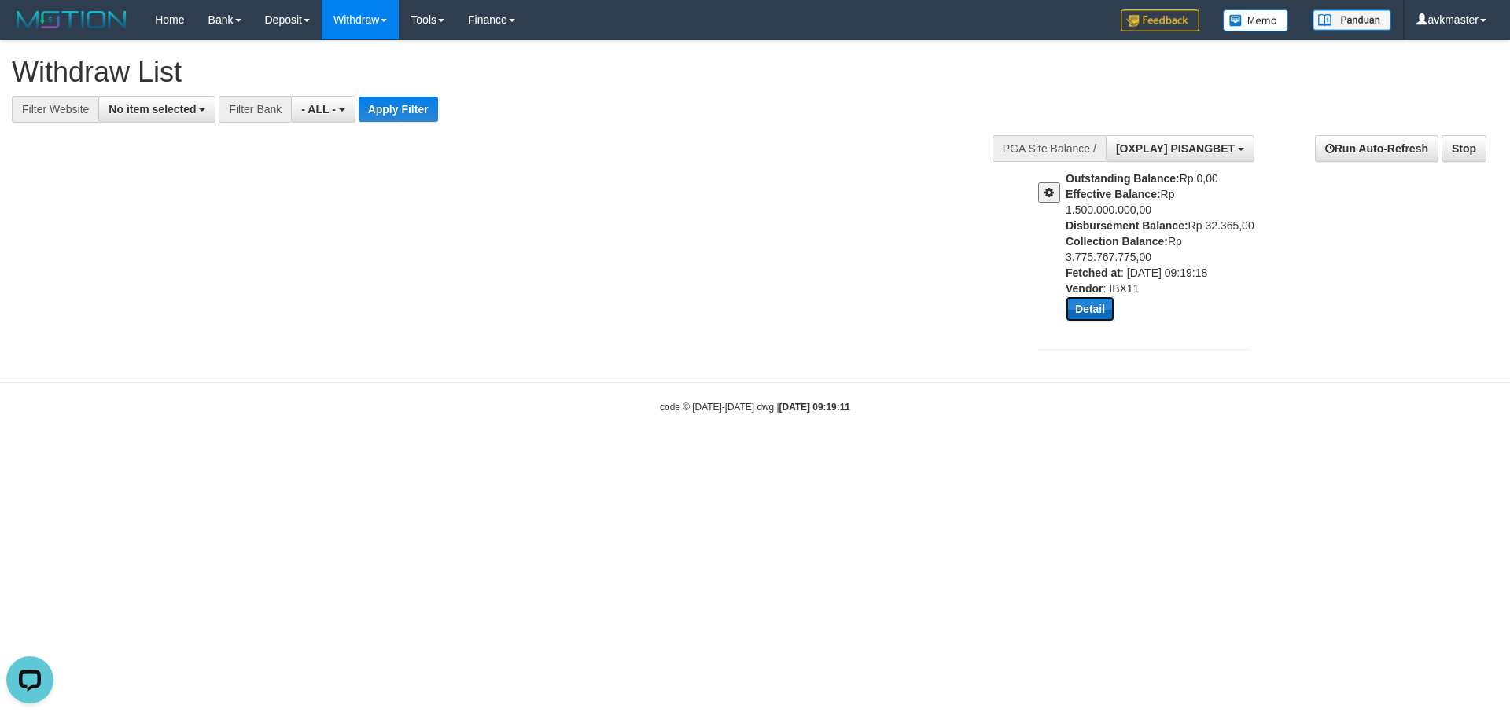
click at [1095, 307] on button "Detail" at bounding box center [1089, 308] width 49 height 25
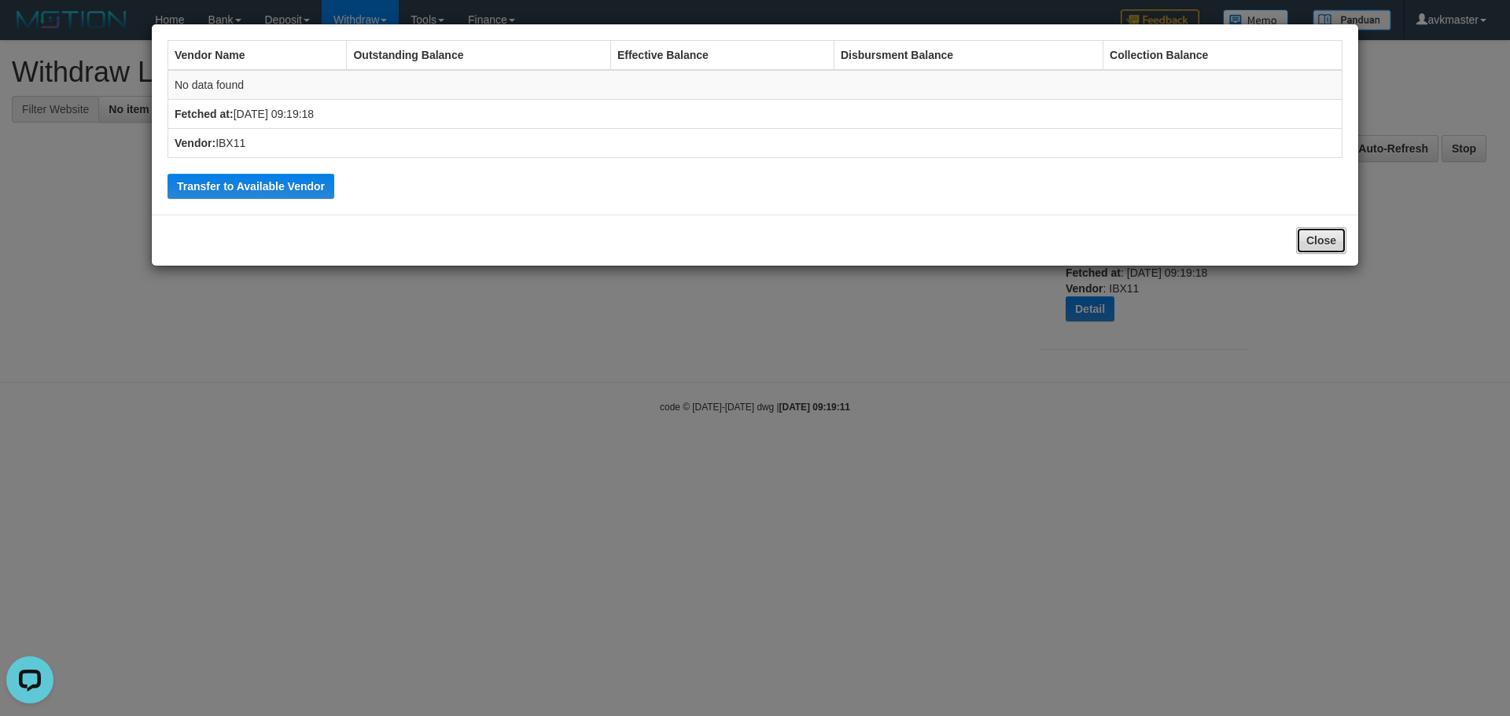
click at [1334, 240] on button "Close" at bounding box center [1321, 240] width 50 height 27
